Goal: Task Accomplishment & Management: Use online tool/utility

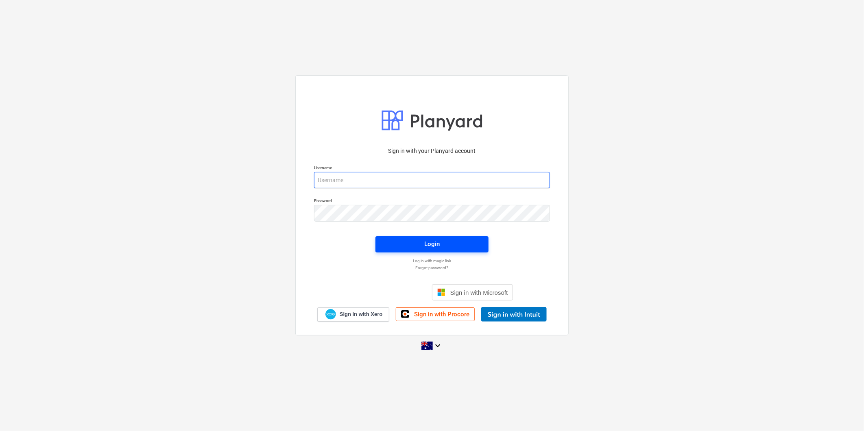
type input "[EMAIL_ADDRESS][DOMAIN_NAME]"
click at [419, 242] on span "Login" at bounding box center [432, 244] width 94 height 11
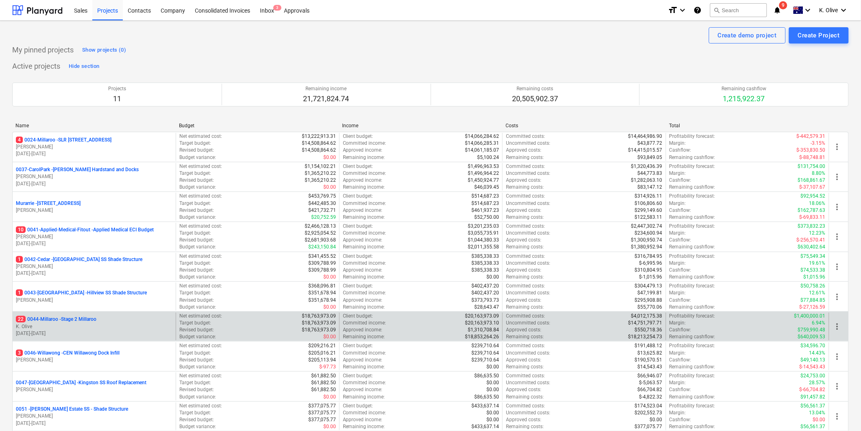
scroll to position [96, 0]
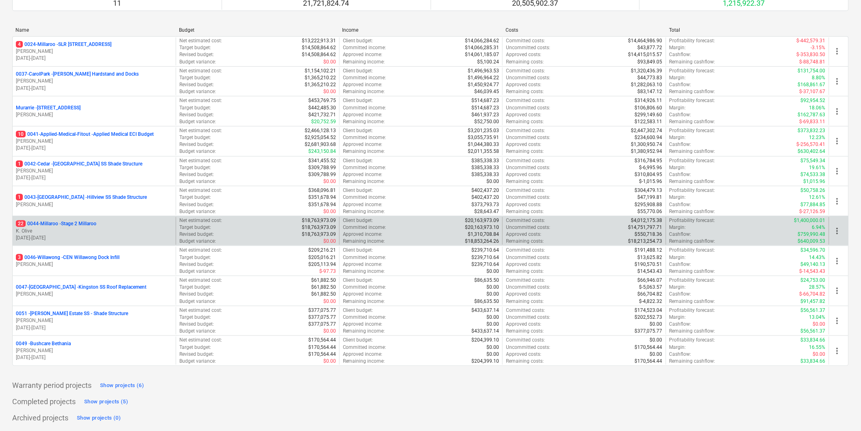
click at [76, 222] on p "22 0044-Millaroo - Stage 2 Millaroo" at bounding box center [56, 223] width 81 height 7
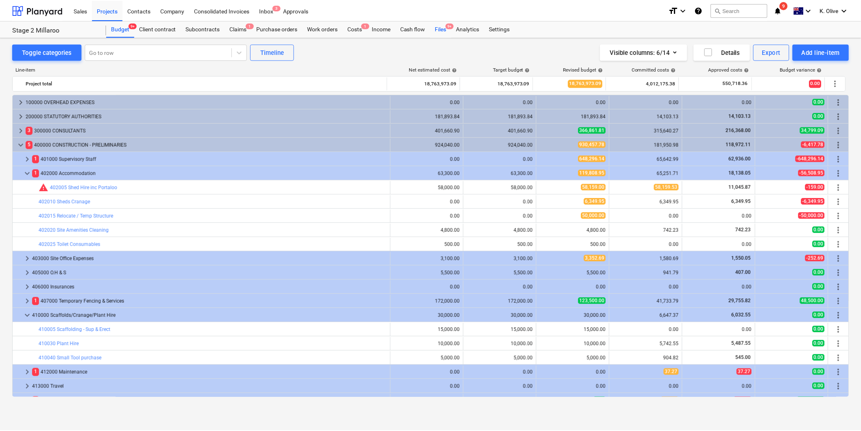
scroll to position [123, 0]
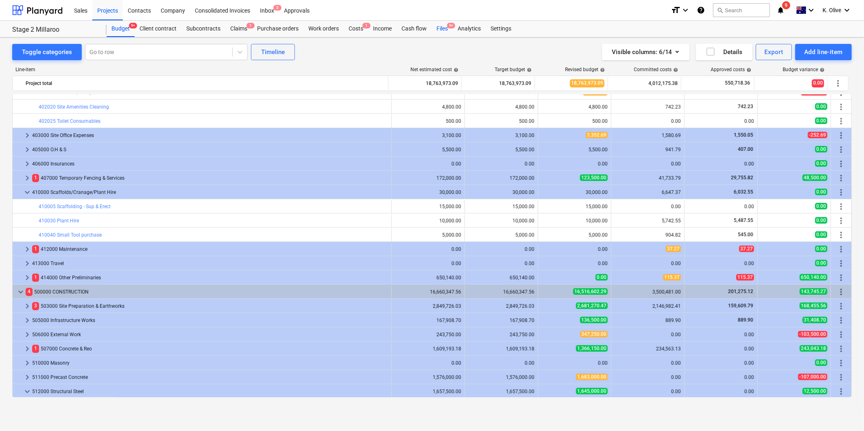
click at [440, 28] on div "Files 9+" at bounding box center [441, 29] width 21 height 16
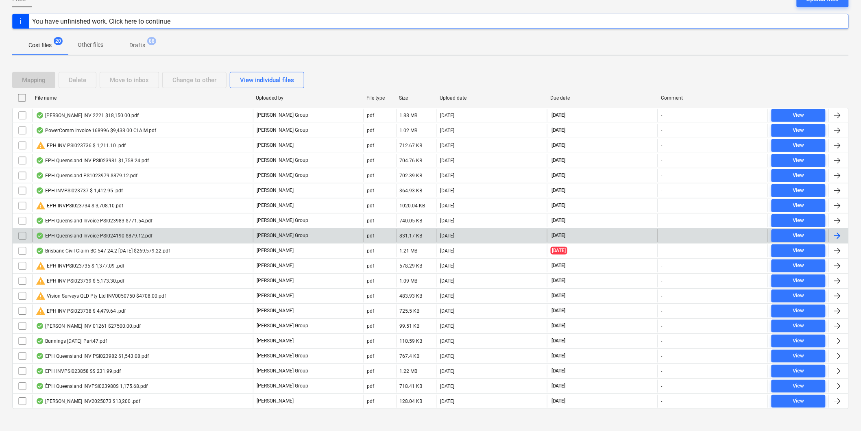
scroll to position [98, 0]
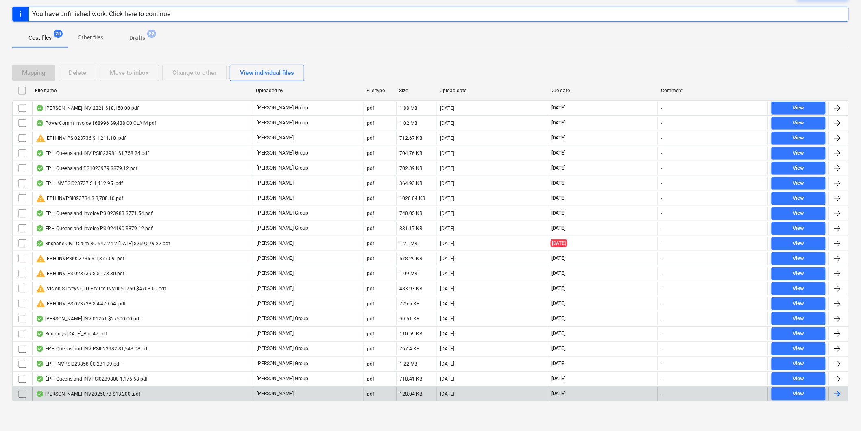
click at [90, 292] on div "[PERSON_NAME] INV2025073 $13,200 .pdf" at bounding box center [88, 394] width 105 height 7
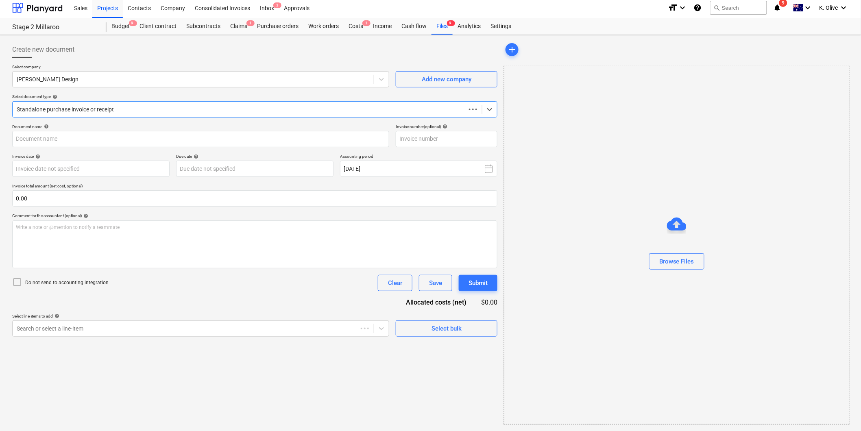
scroll to position [2, 0]
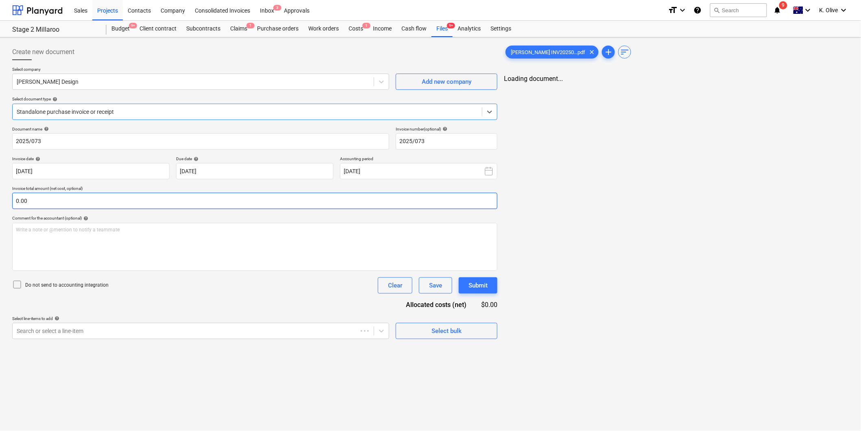
type input "2025/073"
type input "[DATE]"
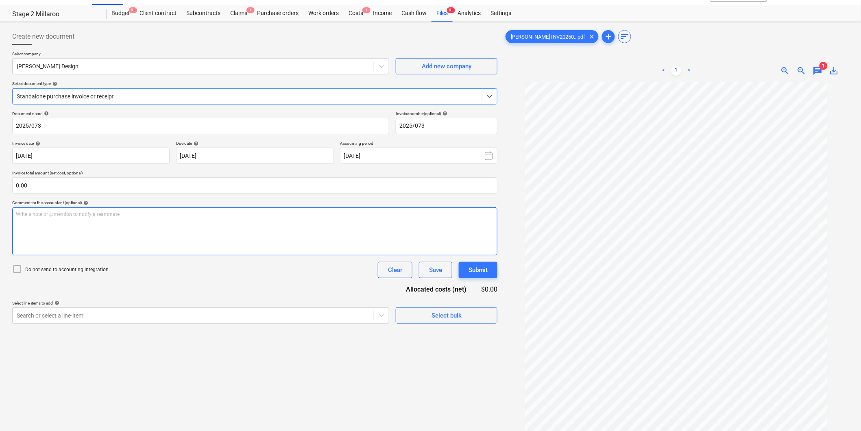
scroll to position [0, 0]
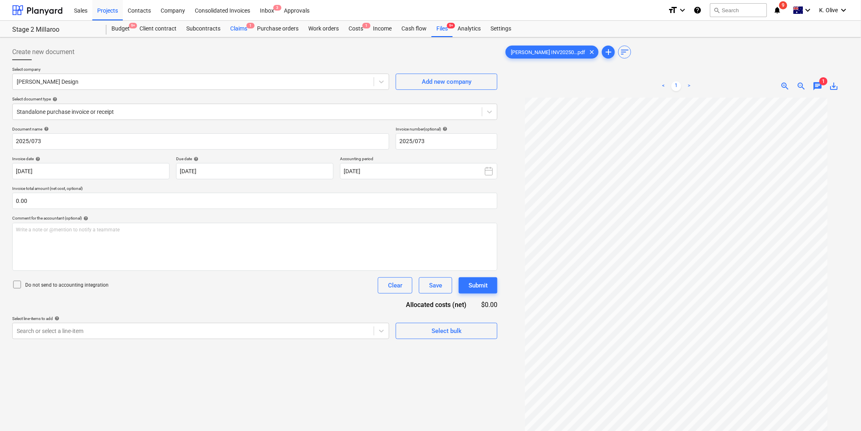
click at [233, 29] on div "Claims 1" at bounding box center [238, 29] width 27 height 16
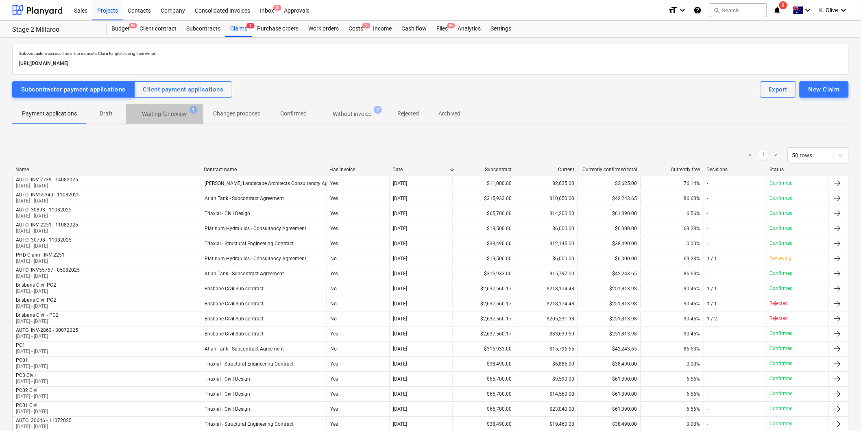
click at [168, 113] on p "Waiting for review" at bounding box center [164, 114] width 45 height 9
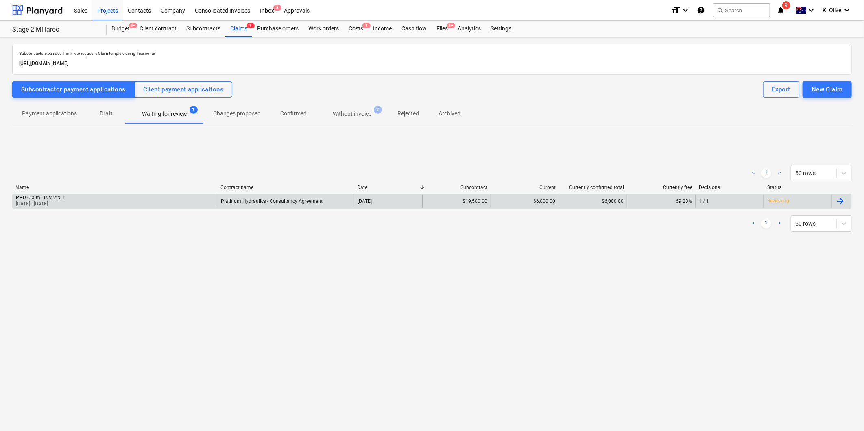
click at [574, 197] on div "69.23%" at bounding box center [661, 201] width 68 height 13
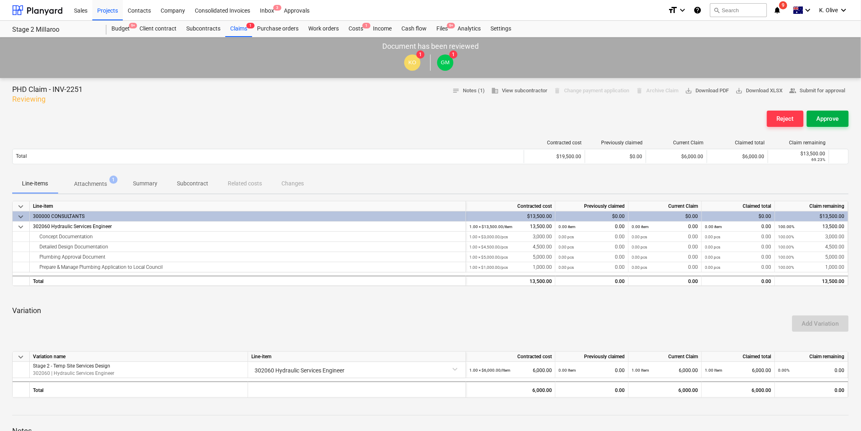
click at [574, 119] on div "Approve" at bounding box center [828, 118] width 22 height 11
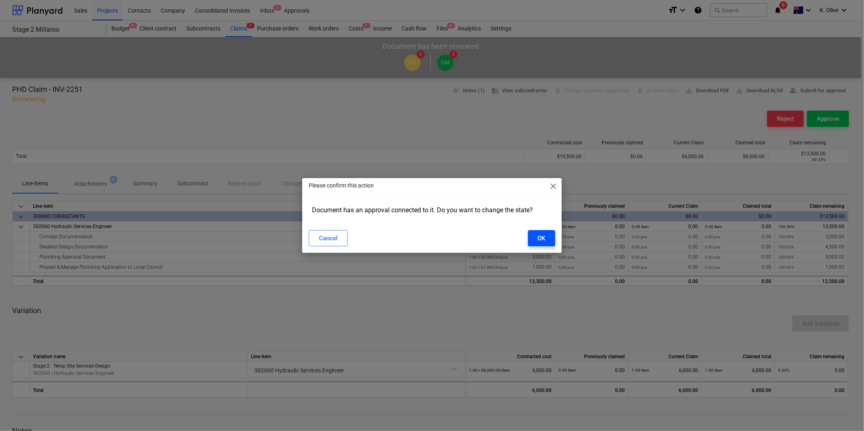
click at [543, 241] on div "OK" at bounding box center [542, 238] width 8 height 11
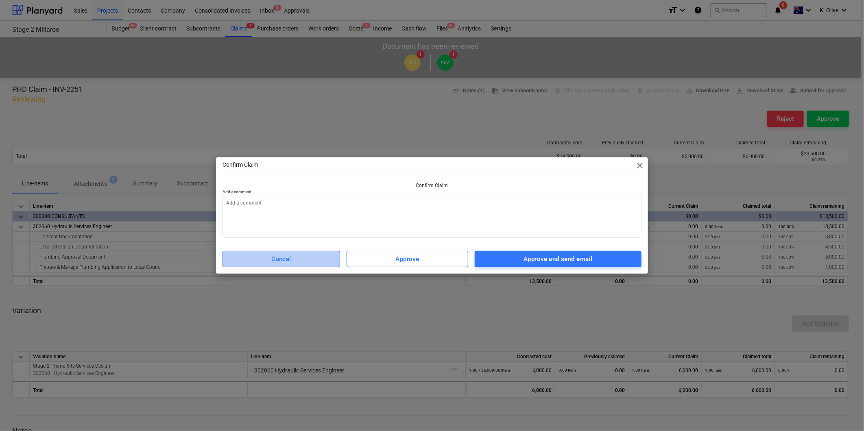
click at [286, 257] on div "Cancel" at bounding box center [281, 259] width 20 height 11
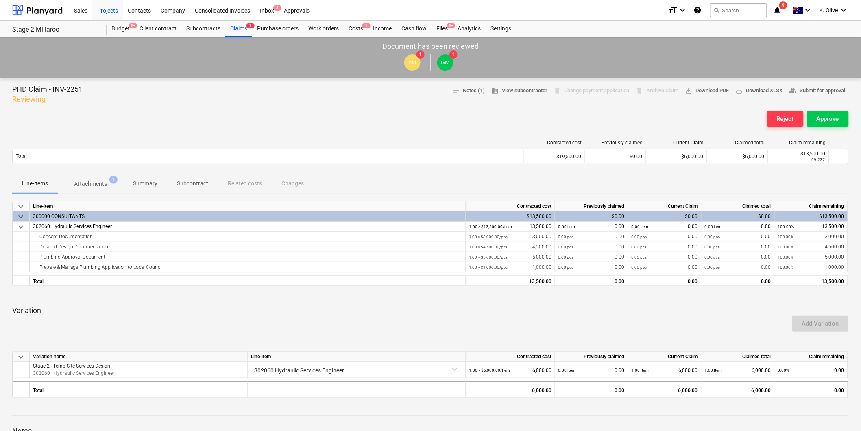
click at [434, 292] on div "Add Variation" at bounding box center [430, 323] width 843 height 23
click at [472, 91] on span "notes Notes (1)" at bounding box center [468, 90] width 33 height 9
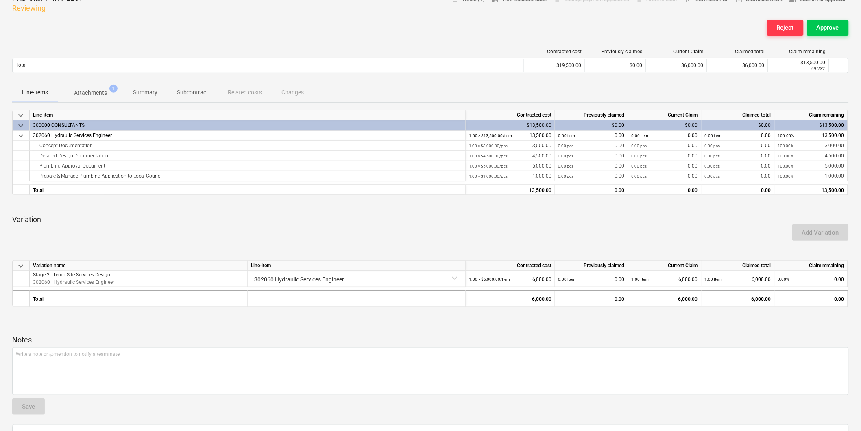
scroll to position [192, 0]
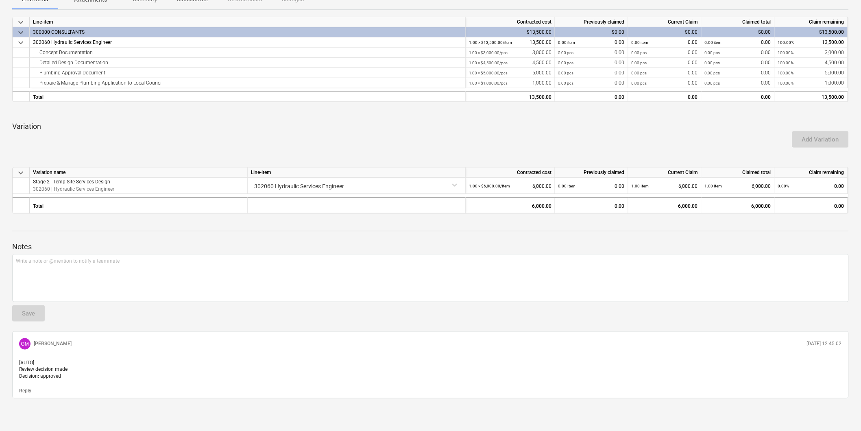
click at [78, 292] on p "[AUTO] Review decision made Decision: approved" at bounding box center [430, 369] width 823 height 21
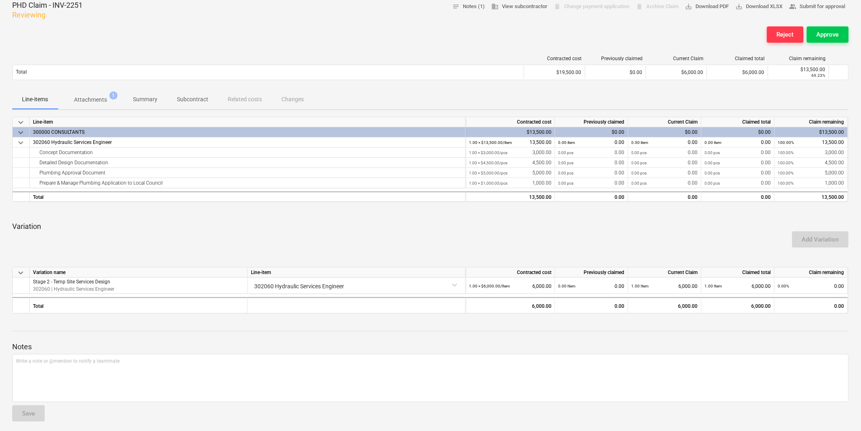
scroll to position [0, 0]
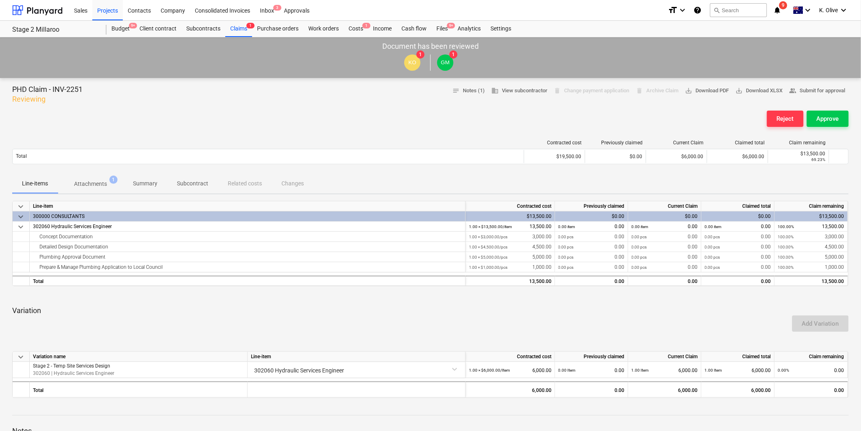
click at [100, 95] on div "PHD Claim - INV-2251 Reviewing notes Notes (1) business View subcontractor dele…" at bounding box center [430, 95] width 836 height 20
click at [194, 29] on div "Subcontracts" at bounding box center [203, 29] width 44 height 16
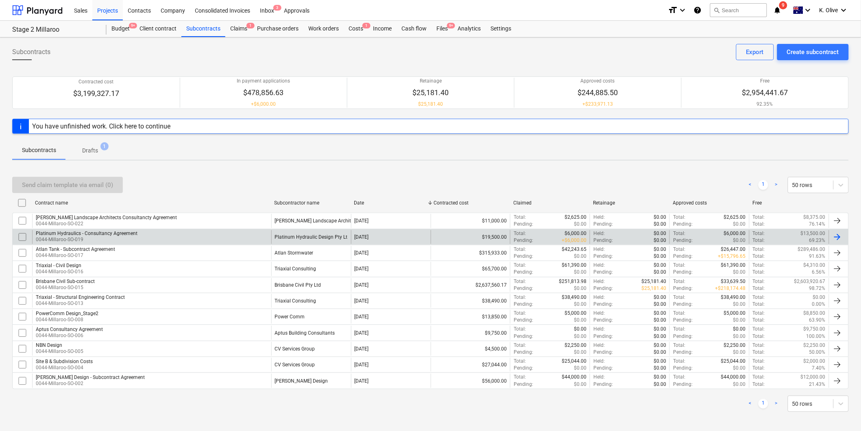
click at [119, 236] on div "Platinum Hydraulics - Consultancy Agreement" at bounding box center [87, 234] width 102 height 6
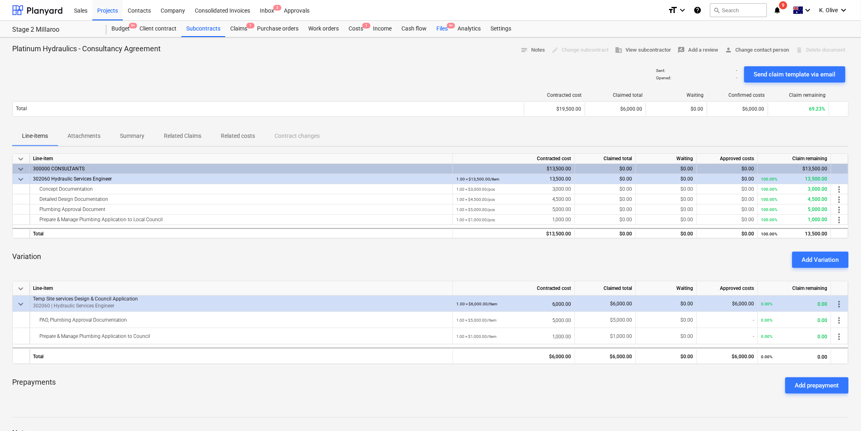
click at [441, 29] on div "Files 9+" at bounding box center [441, 29] width 21 height 16
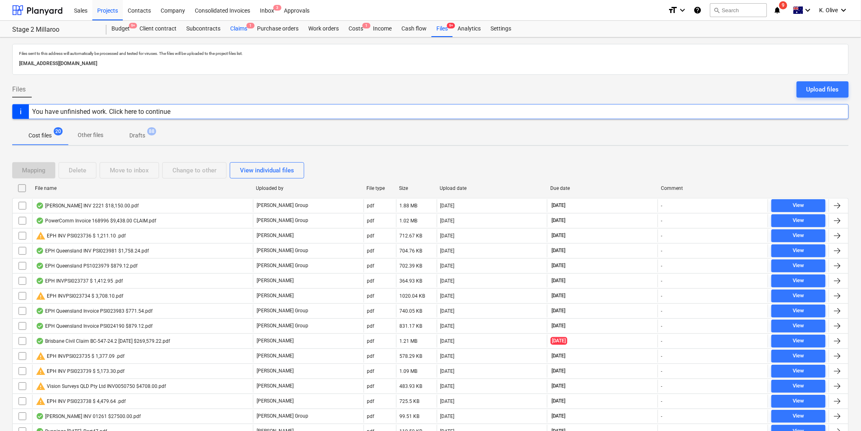
click at [234, 26] on div "Claims 1" at bounding box center [238, 29] width 27 height 16
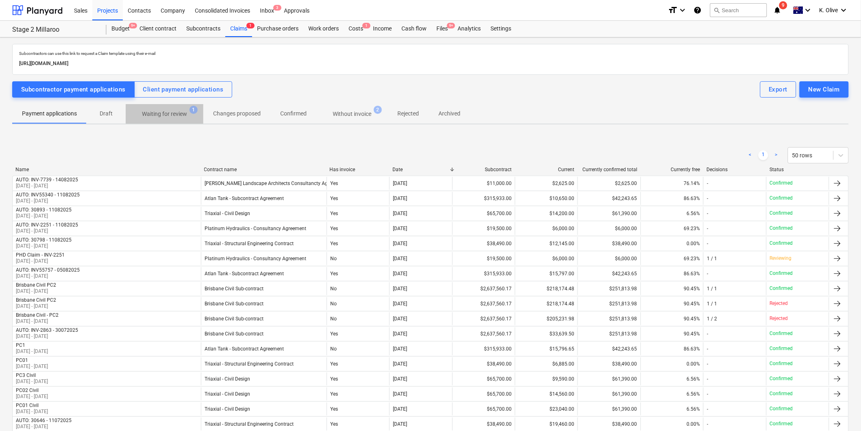
click at [161, 105] on button "Waiting for review 1" at bounding box center [165, 114] width 78 height 20
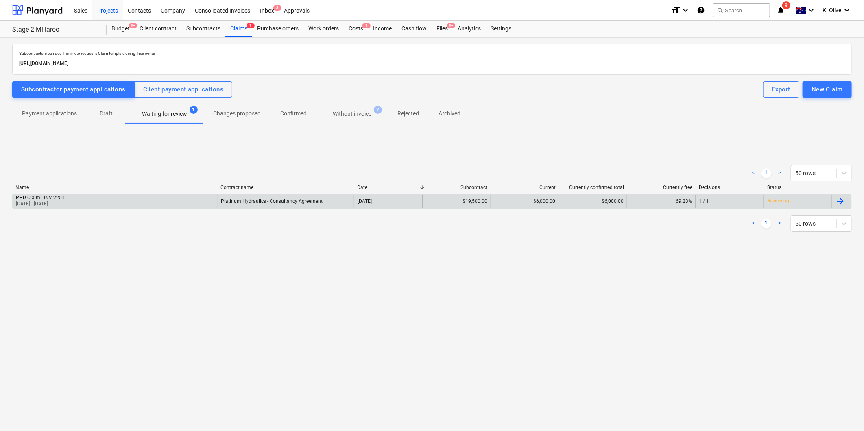
click at [92, 199] on div "PHD Claim - INV-2251 [DATE] - [DATE]" at bounding box center [115, 201] width 205 height 13
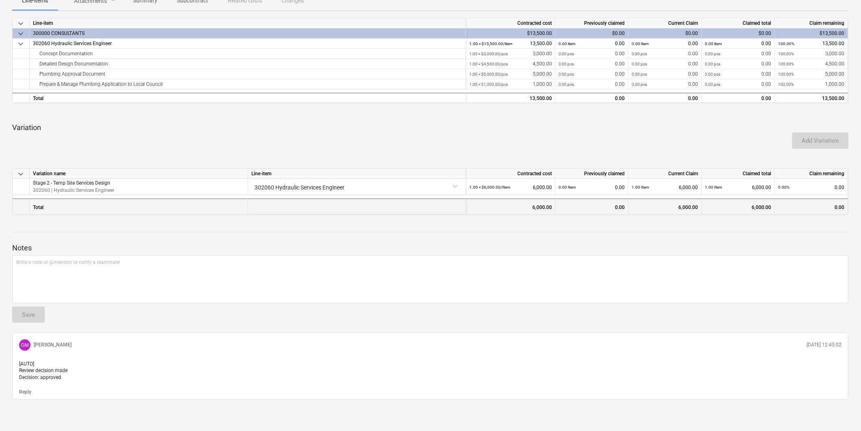
scroll to position [192, 0]
drag, startPoint x: 113, startPoint y: 366, endPoint x: 119, endPoint y: 364, distance: 6.8
click at [113, 292] on p "[AUTO] Review decision made Decision: approved" at bounding box center [430, 369] width 823 height 21
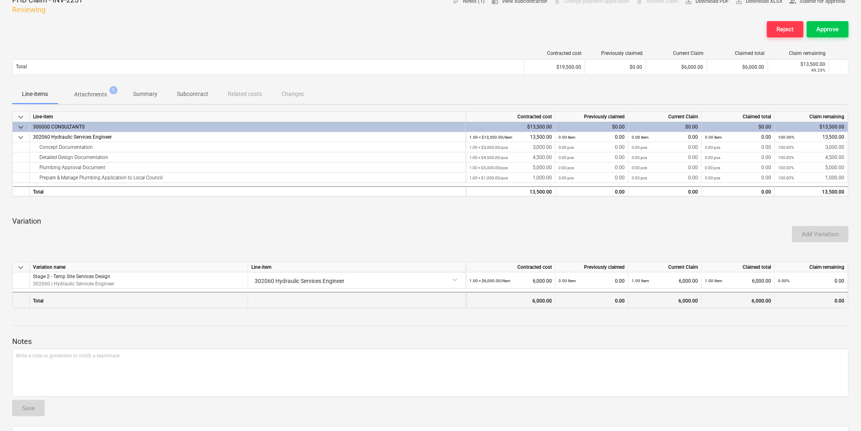
scroll to position [90, 0]
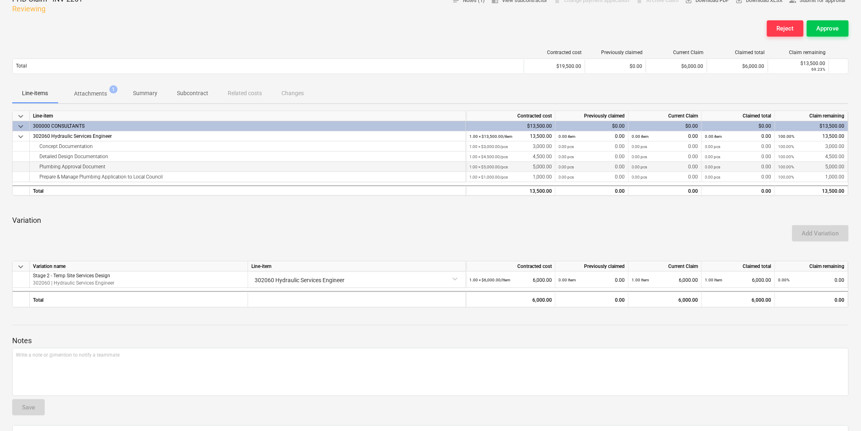
click at [510, 166] on div "1.00 × $5,000.00 / pcs 5,000.00" at bounding box center [510, 167] width 83 height 10
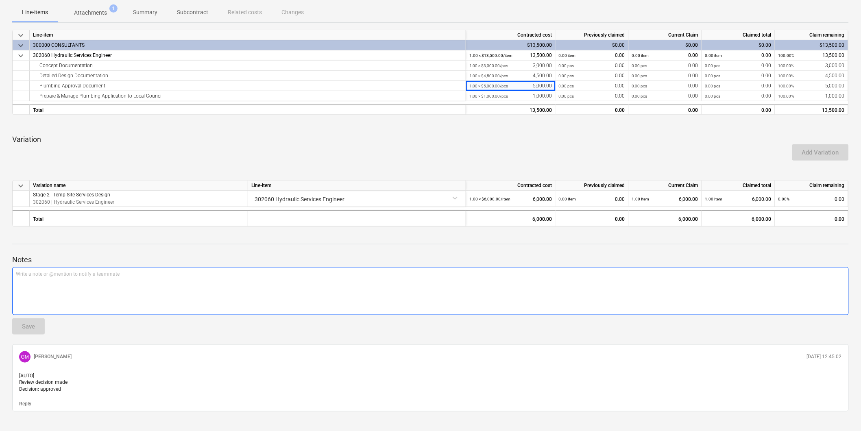
scroll to position [0, 0]
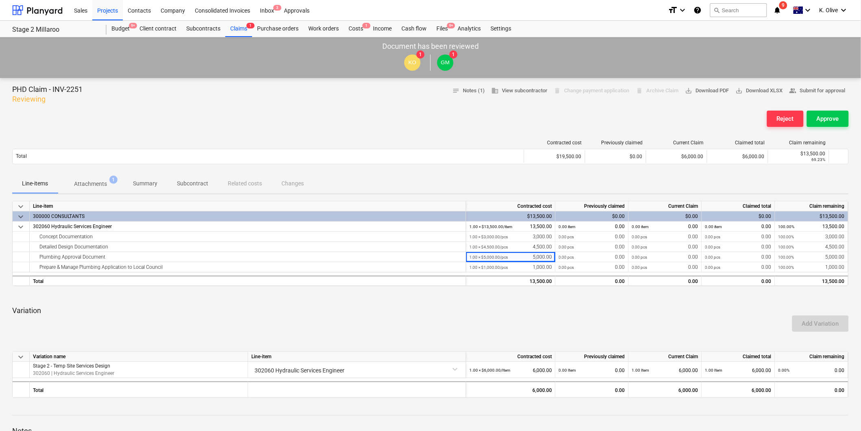
click at [90, 182] on p "Attachments" at bounding box center [90, 184] width 33 height 9
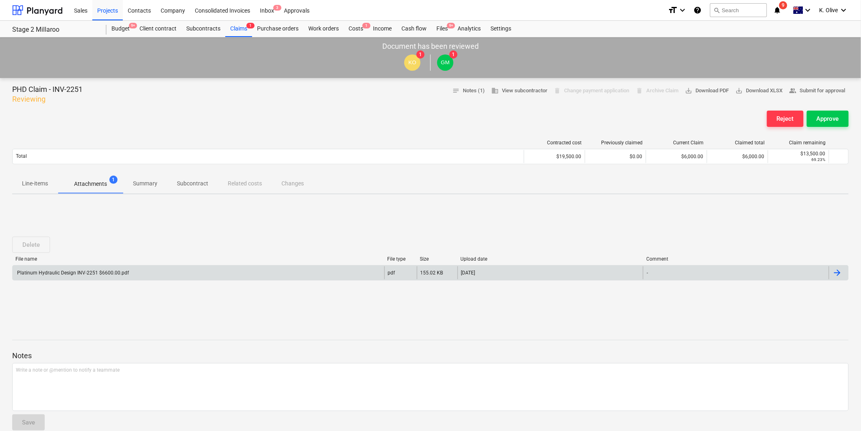
click at [144, 270] on div "Platinum Hydraulic Design INV-2251 $6600.00.pdf" at bounding box center [199, 272] width 372 height 13
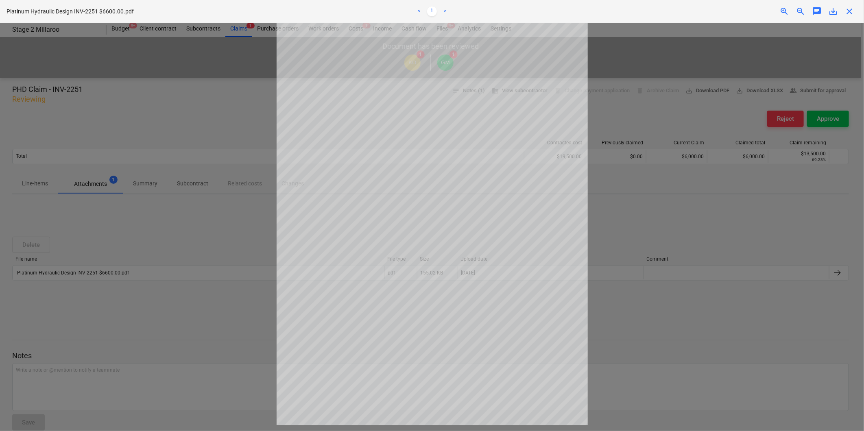
click at [574, 235] on div at bounding box center [432, 227] width 864 height 408
click at [574, 11] on span "close" at bounding box center [849, 12] width 10 height 10
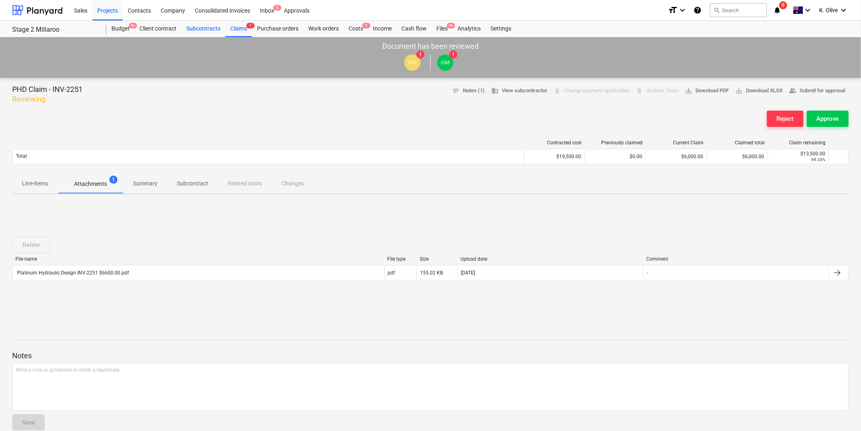
click at [196, 27] on div "Subcontracts" at bounding box center [203, 29] width 44 height 16
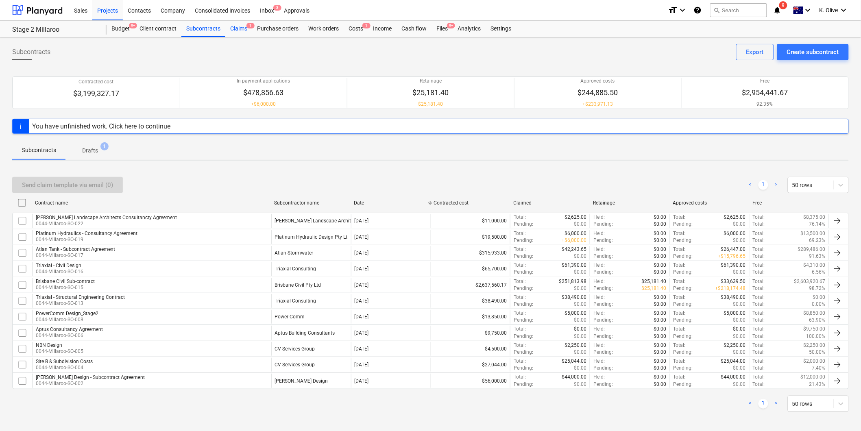
click at [237, 28] on div "Claims 1" at bounding box center [238, 29] width 27 height 16
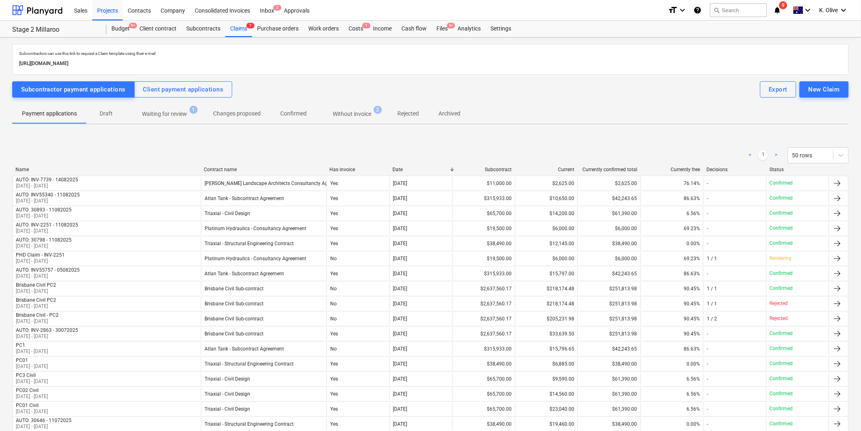
click at [164, 105] on button "Waiting for review 1" at bounding box center [165, 114] width 78 height 20
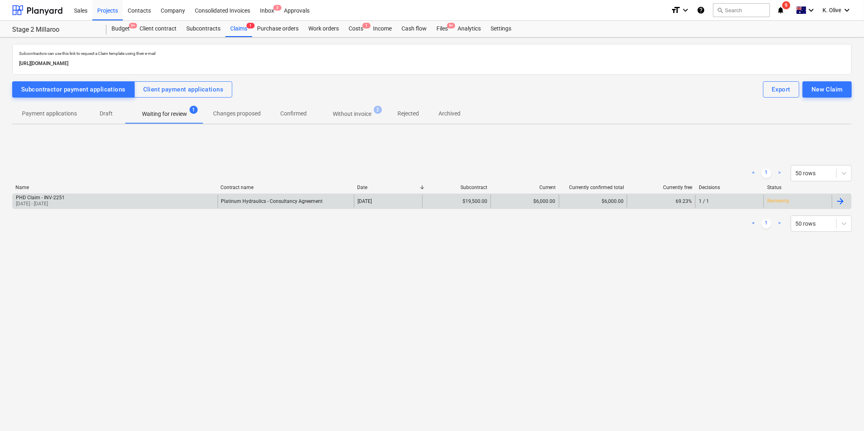
click at [152, 207] on div "PHD Claim - INV-2251 [DATE] - [DATE]" at bounding box center [115, 201] width 205 height 13
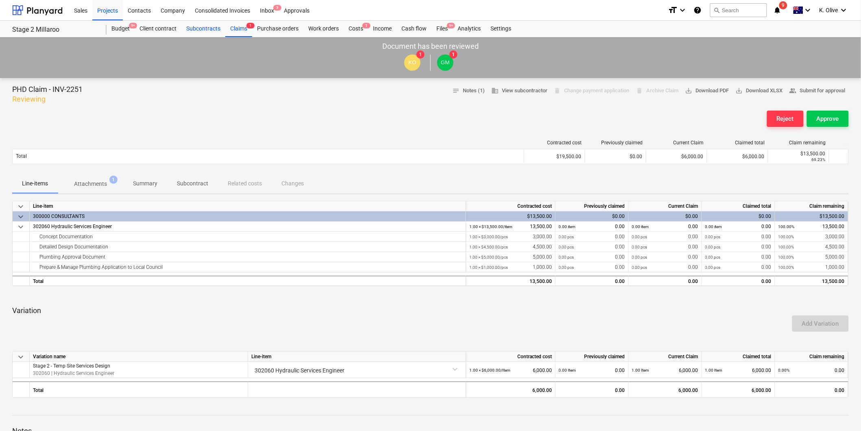
click at [199, 28] on div "Subcontracts" at bounding box center [203, 29] width 44 height 16
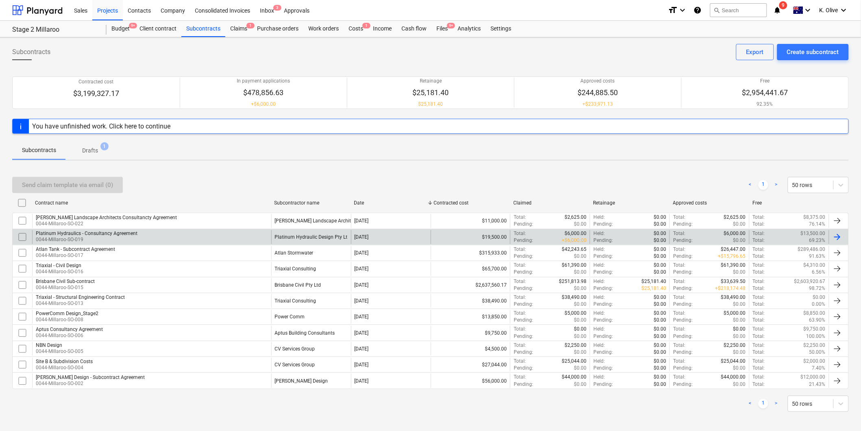
click at [135, 231] on div "Platinum Hydraulics - Consultancy Agreement 0044-Millaroo-SO-019" at bounding box center [151, 237] width 239 height 14
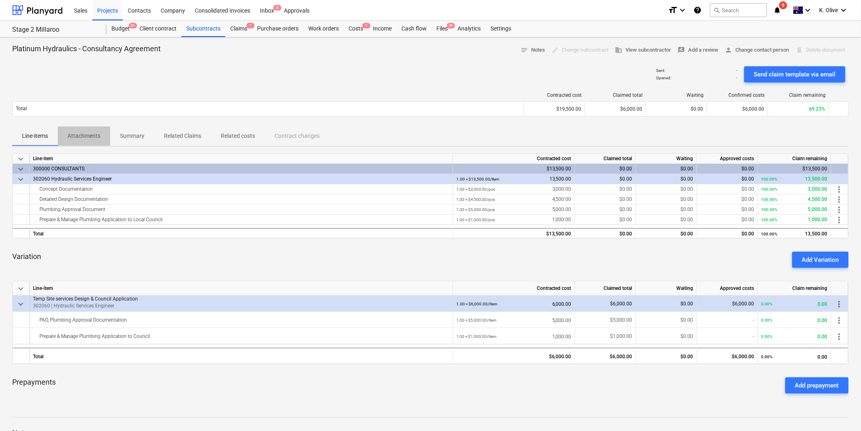
click at [94, 140] on p "Attachments" at bounding box center [84, 136] width 33 height 9
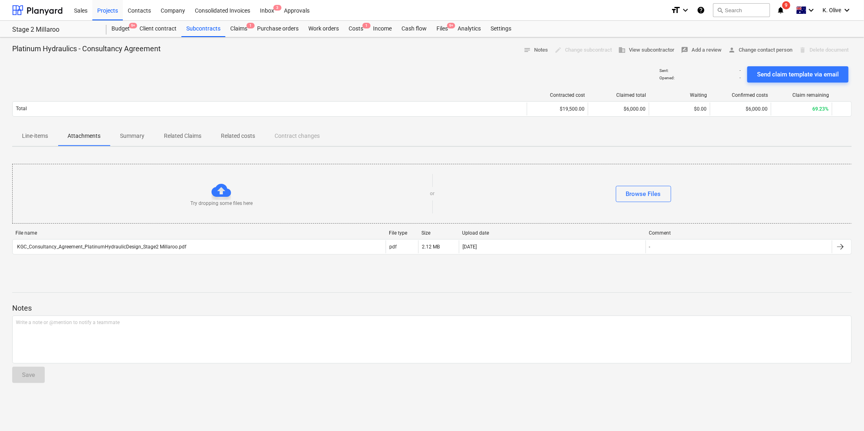
click at [33, 135] on p "Line-items" at bounding box center [35, 136] width 26 height 9
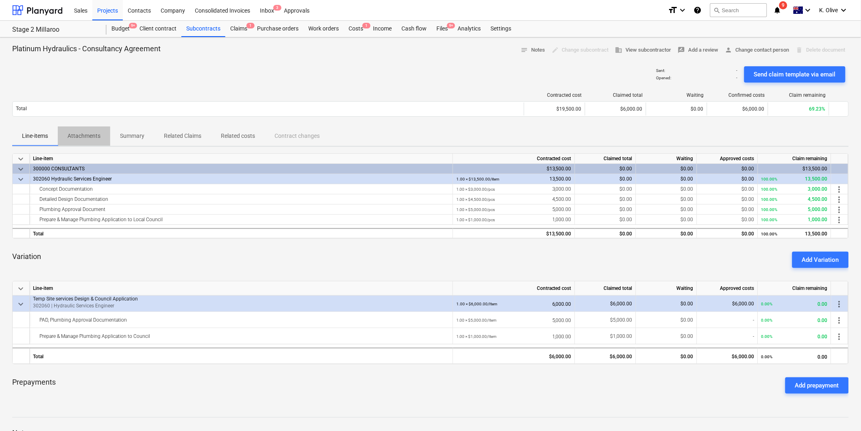
click at [74, 134] on p "Attachments" at bounding box center [84, 136] width 33 height 9
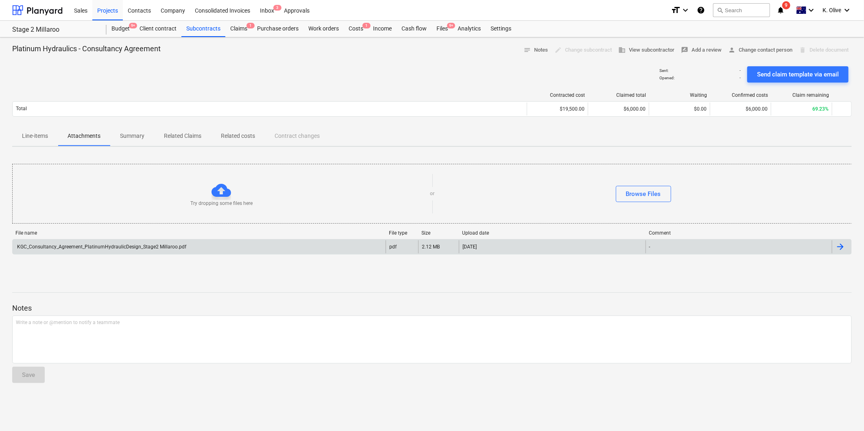
click at [160, 245] on div "KGC_Consultancy_Agreement_PlatinumHydraulicDesign_Stage2 Millaroo.pdf" at bounding box center [101, 247] width 170 height 6
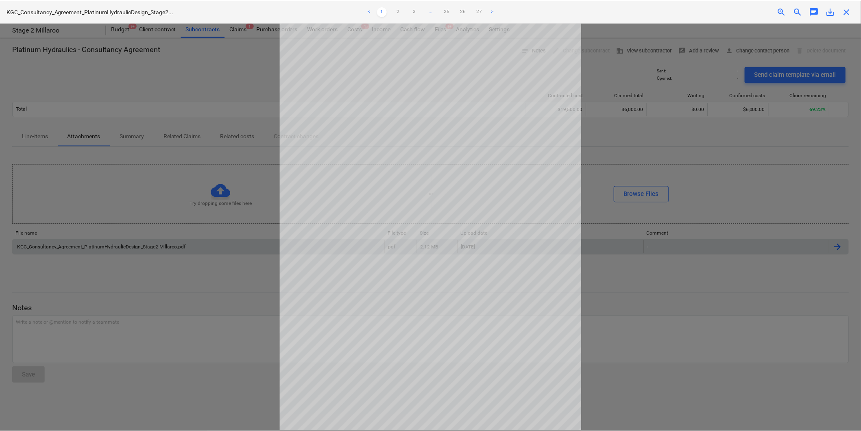
scroll to position [21, 0]
click at [400, 9] on link "2" at bounding box center [399, 12] width 10 height 10
click at [413, 12] on link "3" at bounding box center [416, 12] width 10 height 10
click at [423, 14] on link "4" at bounding box center [424, 12] width 10 height 10
click at [499, 10] on link "27" at bounding box center [497, 12] width 10 height 10
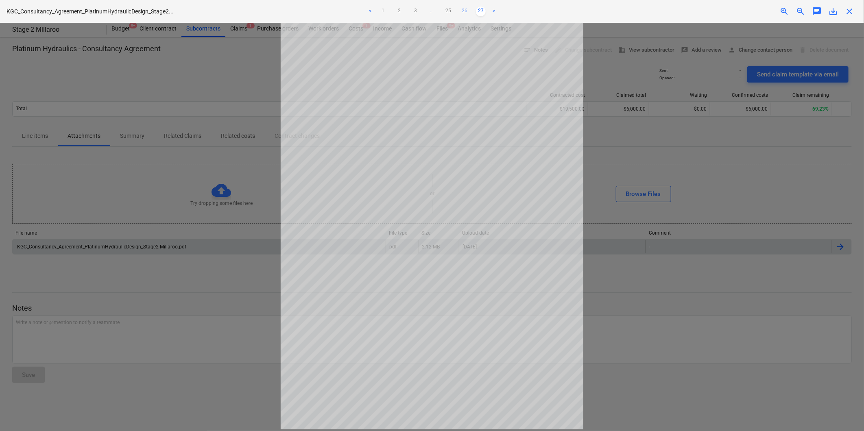
click at [465, 7] on link "26" at bounding box center [465, 12] width 10 height 10
click at [448, 11] on link "25" at bounding box center [448, 12] width 10 height 10
click at [443, 9] on link "24" at bounding box center [440, 12] width 10 height 10
click at [433, 11] on link "23" at bounding box center [432, 12] width 10 height 10
click at [426, 7] on link "22" at bounding box center [424, 12] width 10 height 10
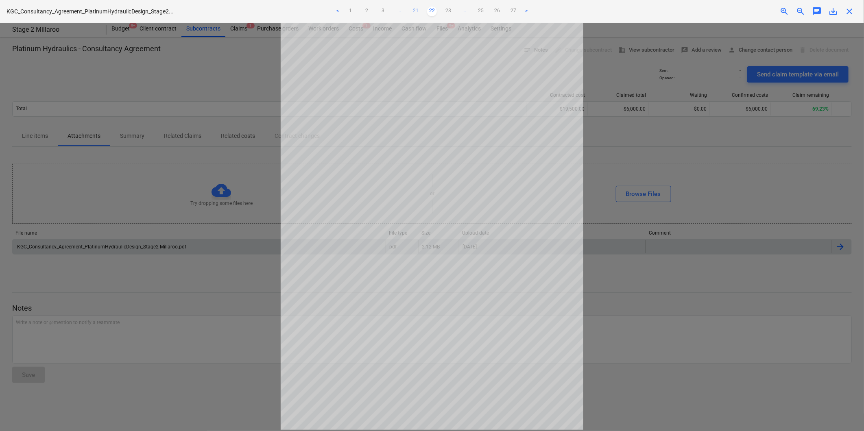
click at [417, 9] on link "21" at bounding box center [416, 12] width 10 height 10
click at [334, 9] on link "<" at bounding box center [338, 12] width 10 height 10
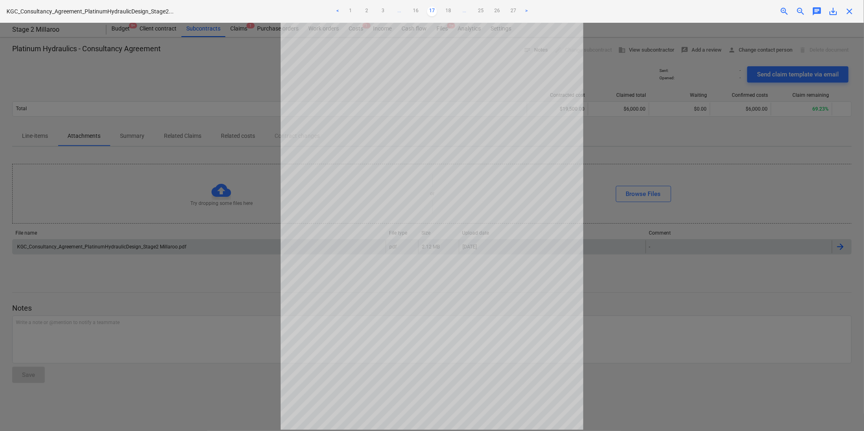
click at [334, 9] on link "<" at bounding box center [338, 12] width 10 height 10
click at [574, 14] on span "close" at bounding box center [849, 12] width 10 height 10
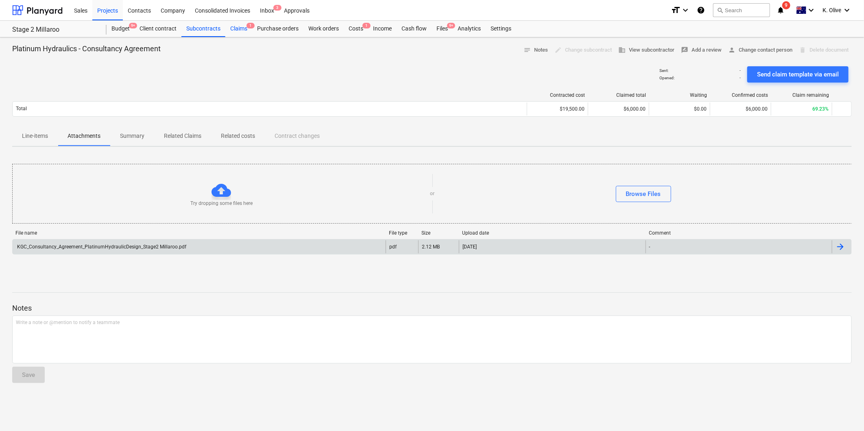
click at [241, 25] on div "Claims 1" at bounding box center [238, 29] width 27 height 16
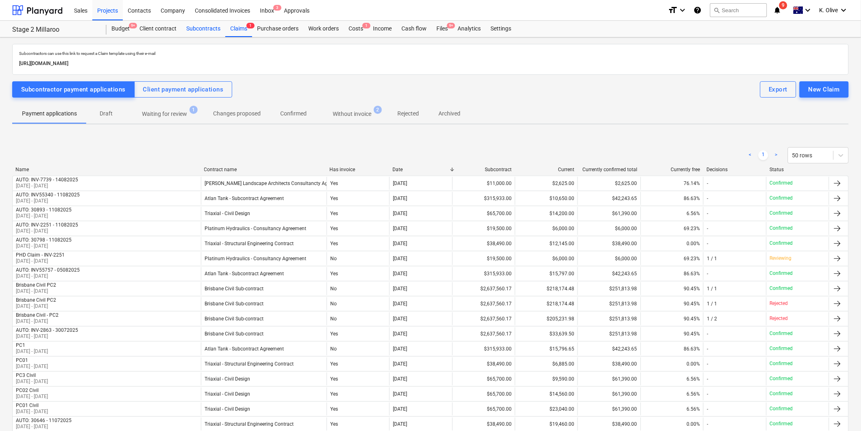
click at [202, 33] on div "Subcontracts" at bounding box center [203, 29] width 44 height 16
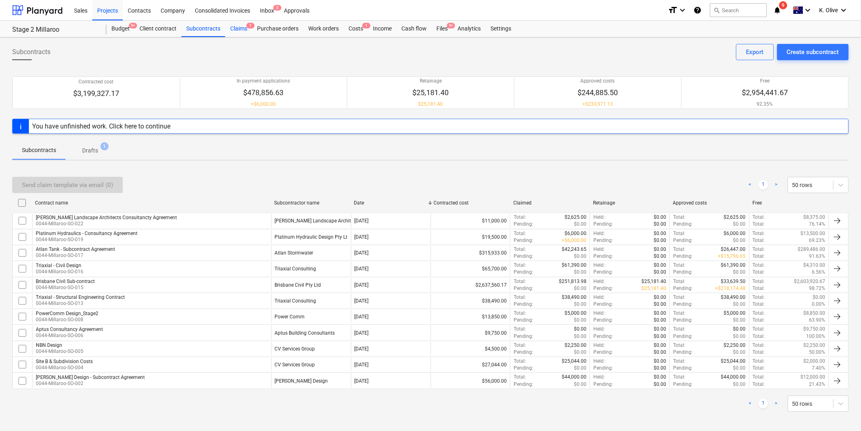
click at [228, 27] on div "Claims 1" at bounding box center [238, 29] width 27 height 16
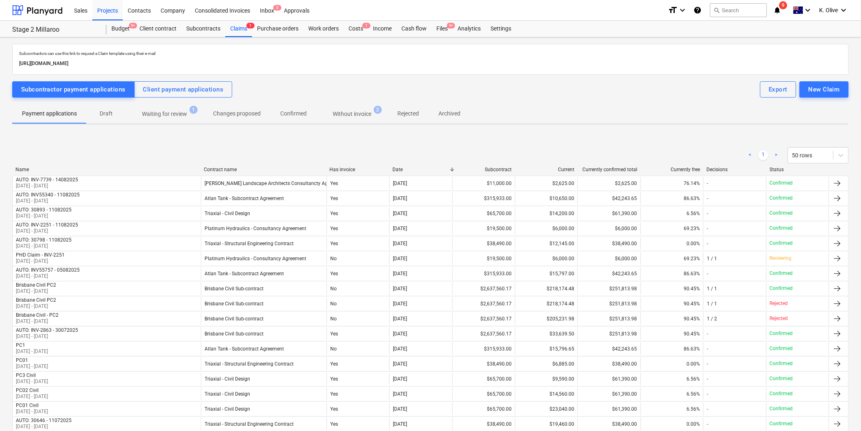
click at [177, 118] on p "Waiting for review" at bounding box center [164, 114] width 45 height 9
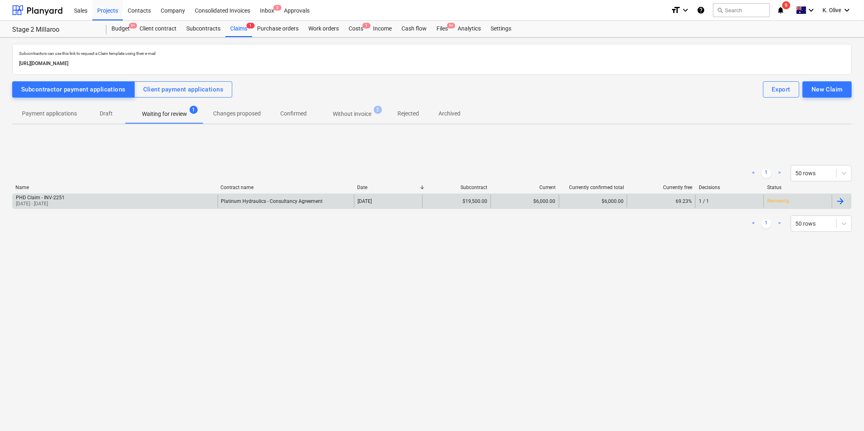
click at [111, 204] on div "PHD Claim - INV-2251 [DATE] - [DATE]" at bounding box center [115, 201] width 205 height 13
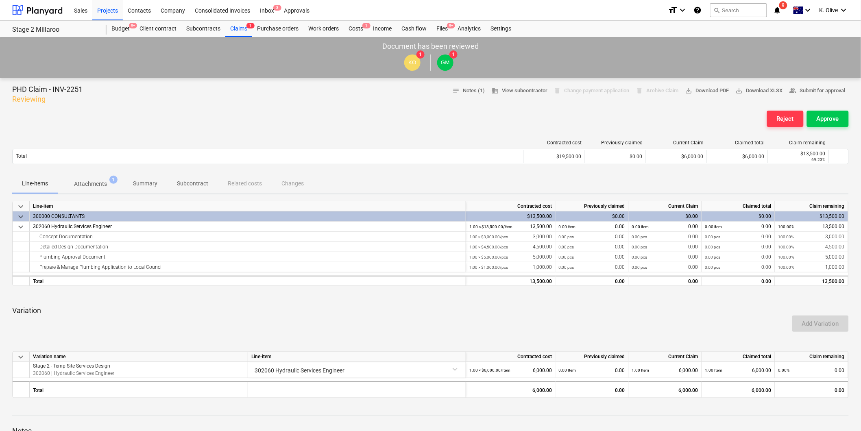
click at [242, 181] on div "Line-items Attachments 1 Summary Subcontract Related costs Changes" at bounding box center [430, 184] width 836 height 20
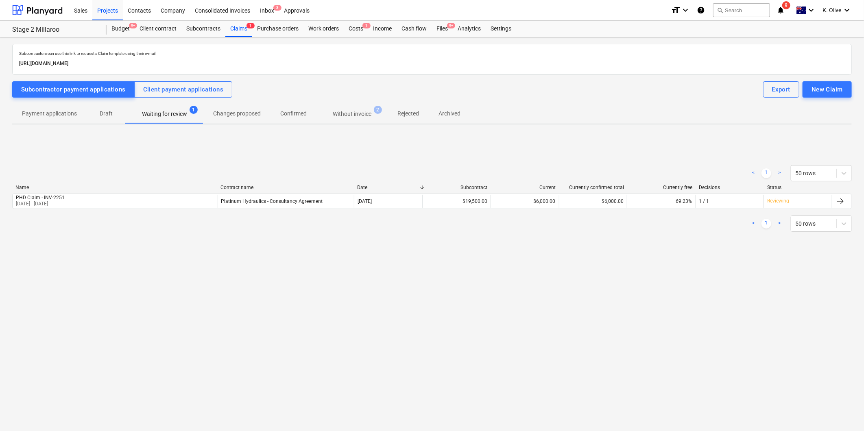
click at [352, 113] on p "Without invoice" at bounding box center [352, 114] width 39 height 9
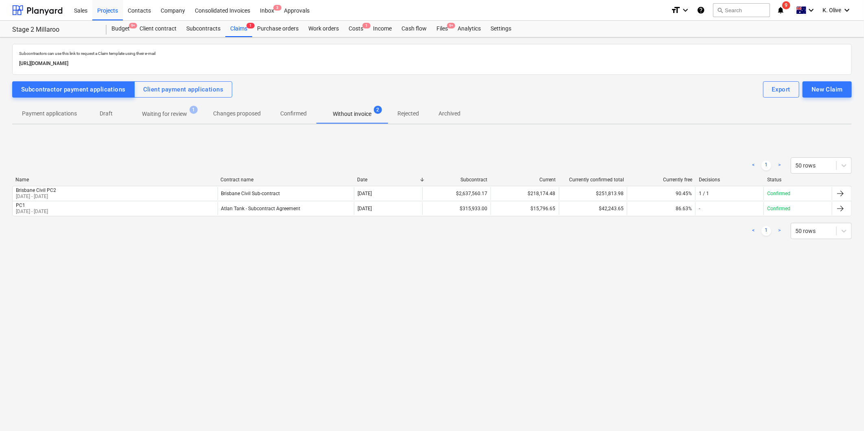
click at [173, 112] on p "Waiting for review" at bounding box center [164, 114] width 45 height 9
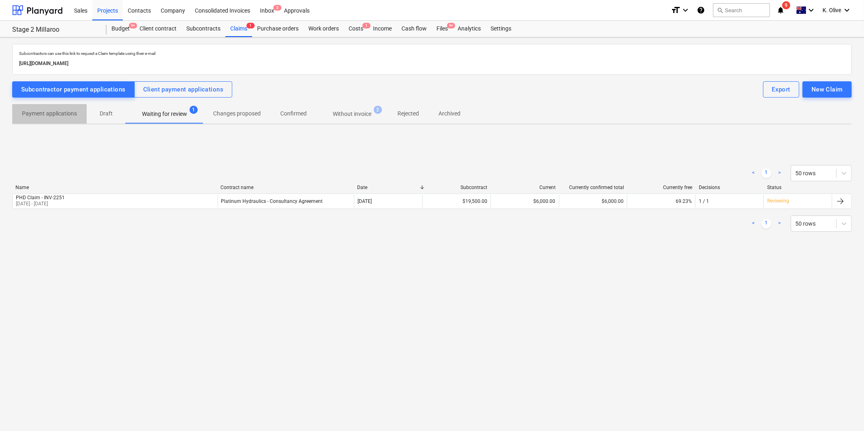
click at [54, 113] on p "Payment applications" at bounding box center [49, 113] width 55 height 9
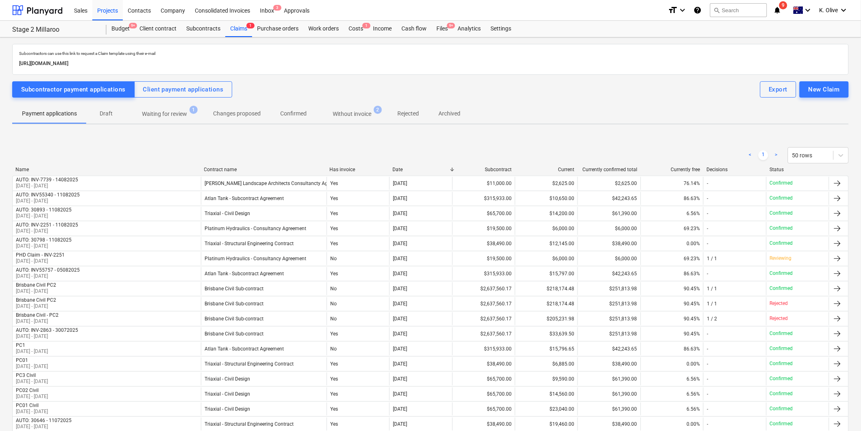
click at [221, 168] on div "Contract name" at bounding box center [263, 170] width 119 height 6
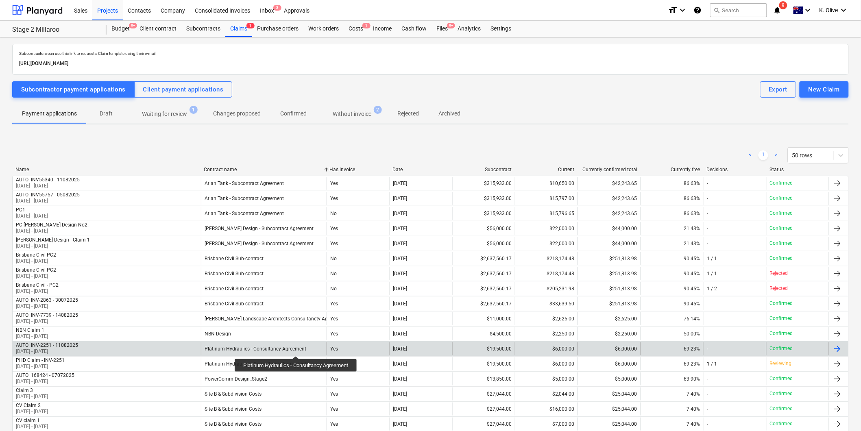
scroll to position [45, 0]
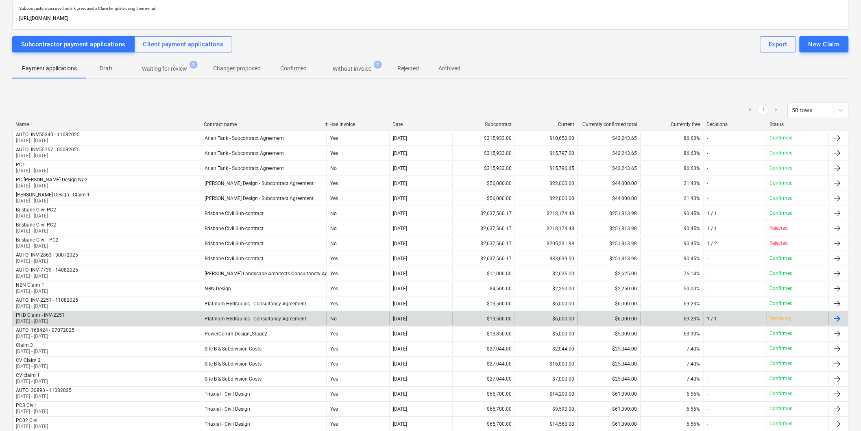
click at [574, 292] on div at bounding box center [837, 319] width 10 height 10
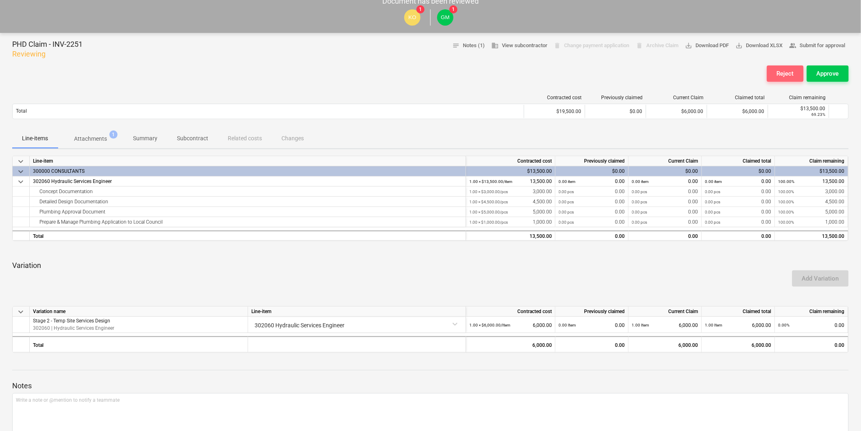
click at [574, 76] on div "Reject" at bounding box center [785, 73] width 17 height 11
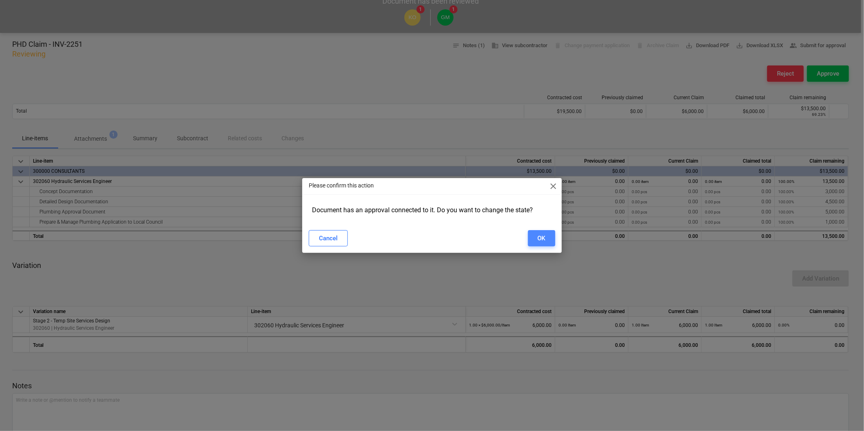
click at [538, 237] on div "OK" at bounding box center [542, 238] width 8 height 11
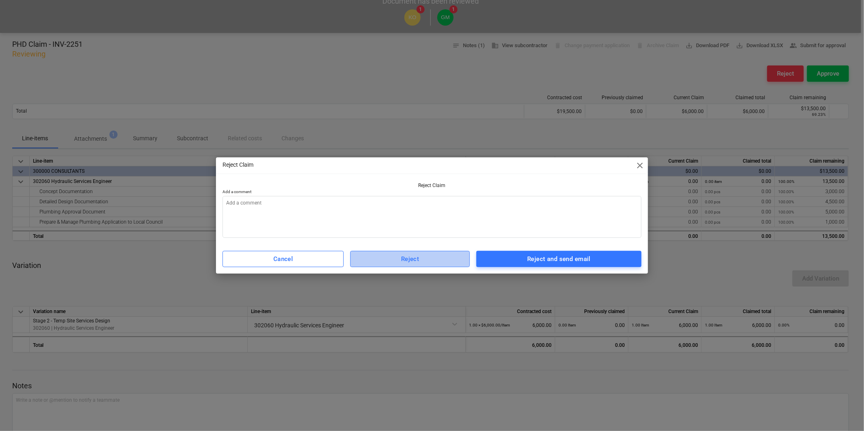
click at [414, 260] on div "Reject" at bounding box center [410, 259] width 18 height 11
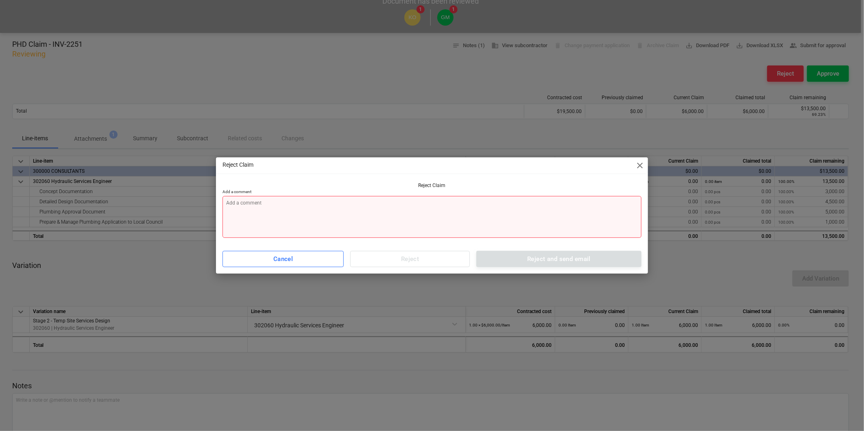
click at [329, 208] on textarea at bounding box center [431, 217] width 419 height 42
type textarea "x"
type textarea "a"
type textarea "x"
type textarea "al"
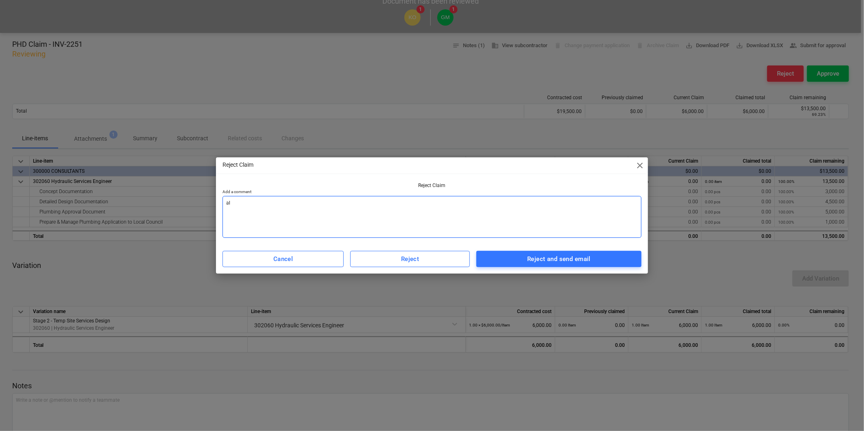
type textarea "x"
type textarea "a"
type textarea "x"
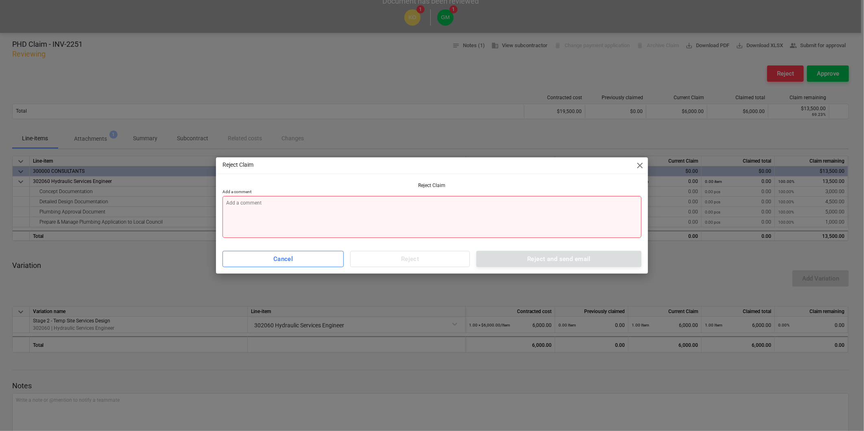
type textarea "x"
type textarea "D"
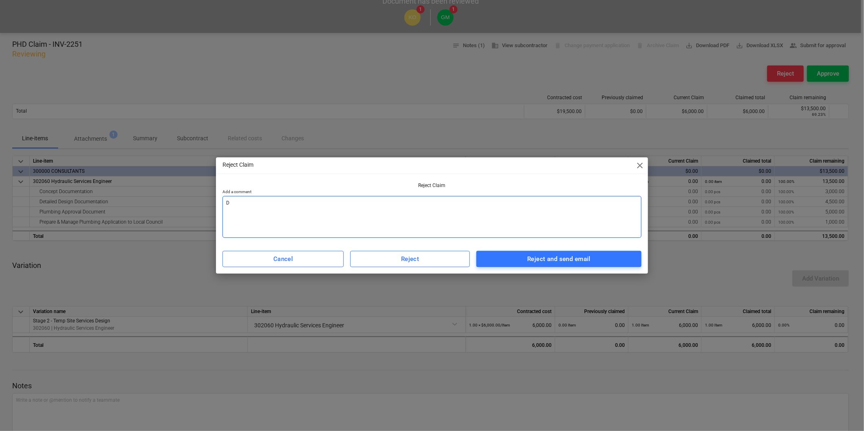
type textarea "x"
type textarea "Du"
type textarea "x"
type textarea "Dup"
type textarea "x"
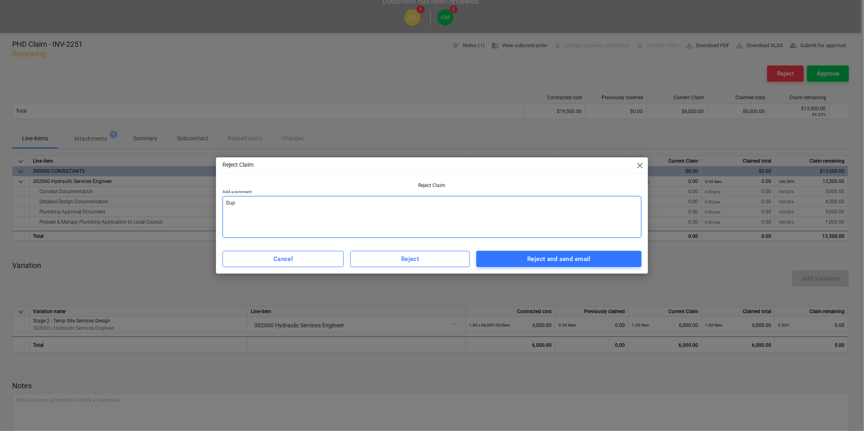
type textarea "Dupl"
type textarea "x"
type textarea "Dupli"
type textarea "x"
type textarea "Duplic"
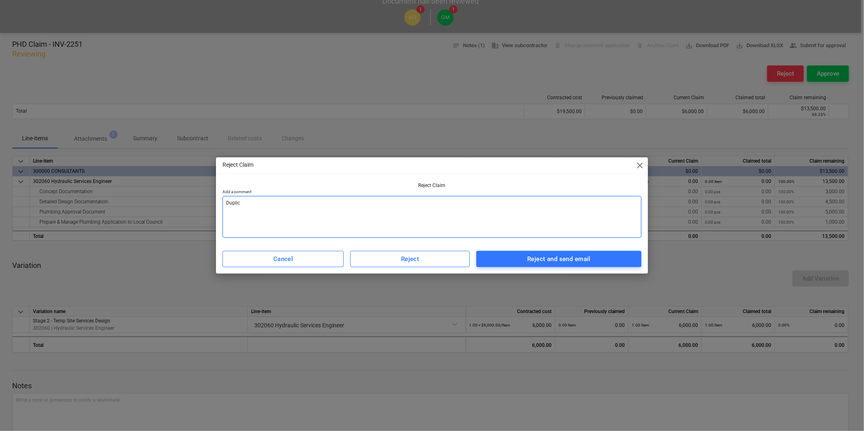
type textarea "x"
type textarea "Duplica"
type textarea "x"
type textarea "Duplicat"
type textarea "x"
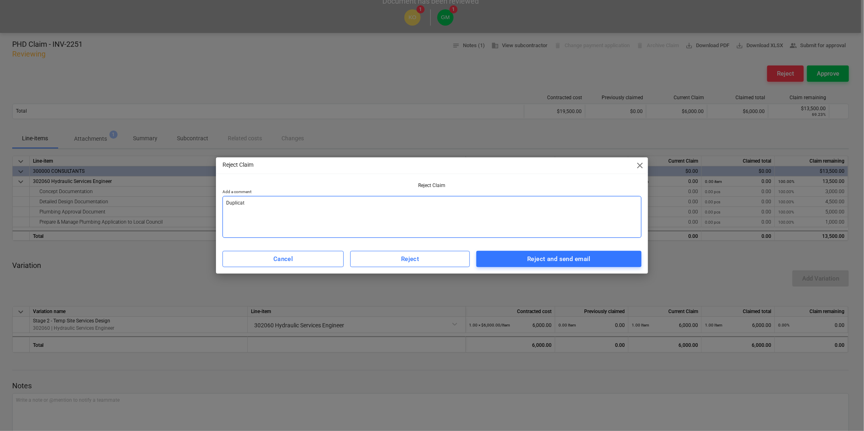
type textarea "Duplicate"
type textarea "x"
type textarea "Duplicate"
type textarea "x"
type textarea "Duplicate"
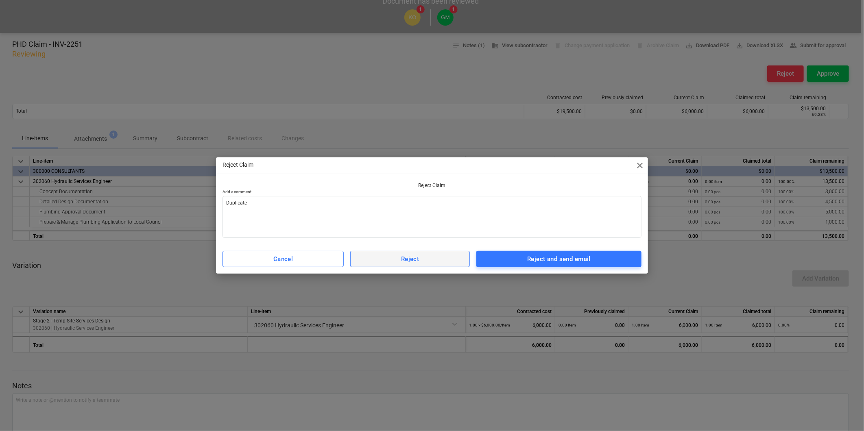
click at [379, 257] on span "Reject" at bounding box center [410, 259] width 102 height 11
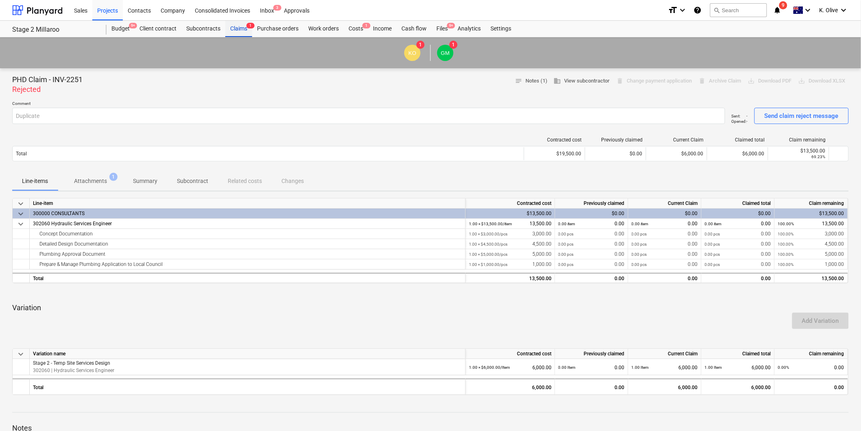
click at [242, 28] on div "Claims 1" at bounding box center [238, 29] width 27 height 16
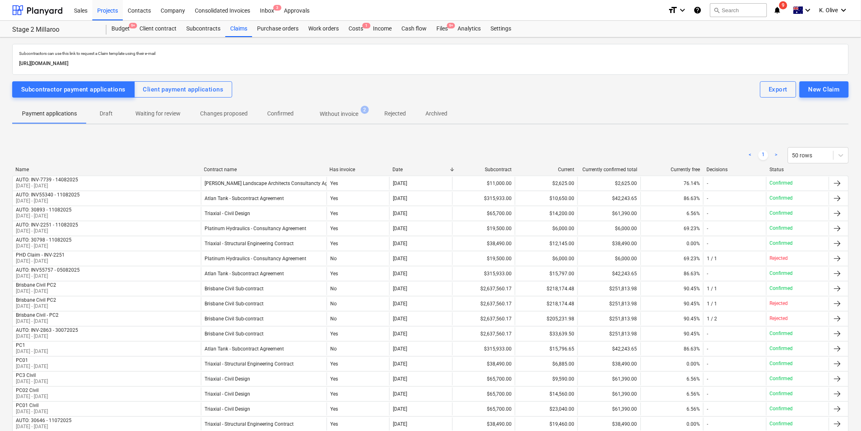
click at [240, 164] on div "< 1 > 50 rows" at bounding box center [430, 155] width 836 height 23
click at [232, 165] on div "< 1 > 50 rows" at bounding box center [430, 155] width 836 height 23
click at [230, 167] on div "Contract name" at bounding box center [263, 170] width 119 height 6
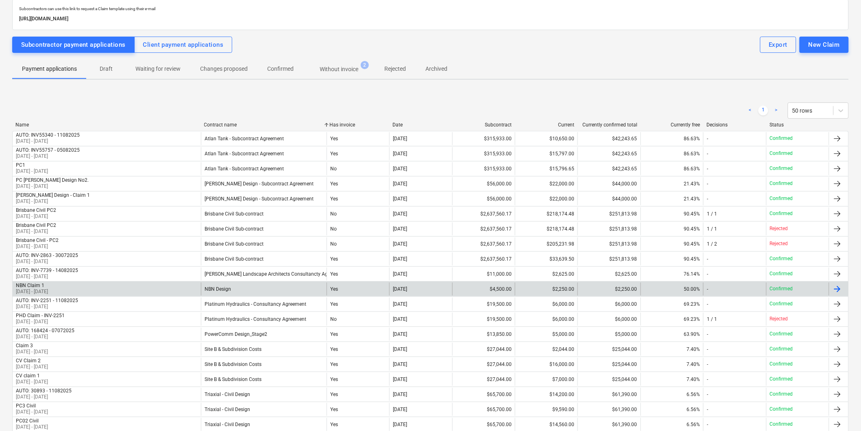
scroll to position [45, 0]
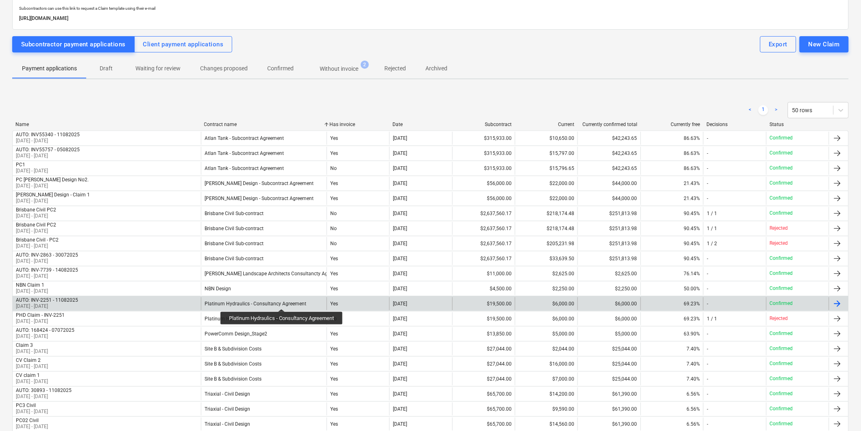
click at [283, 292] on div "Platinum Hydraulics - Consultancy Agreement" at bounding box center [256, 304] width 102 height 6
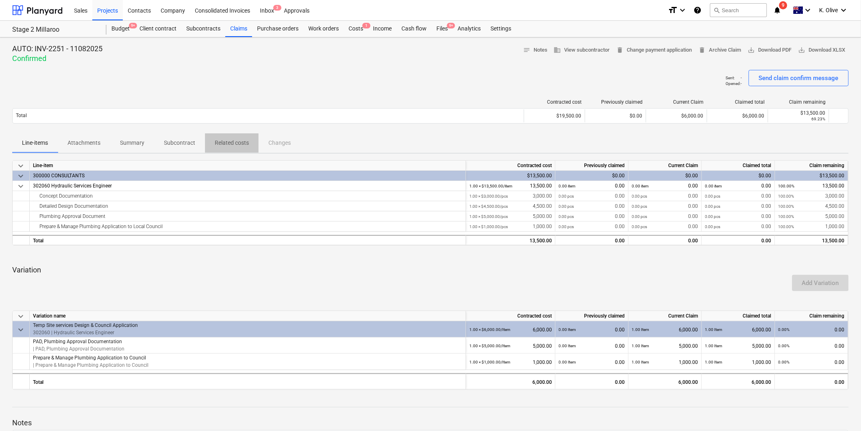
click at [231, 143] on p "Related costs" at bounding box center [232, 143] width 34 height 9
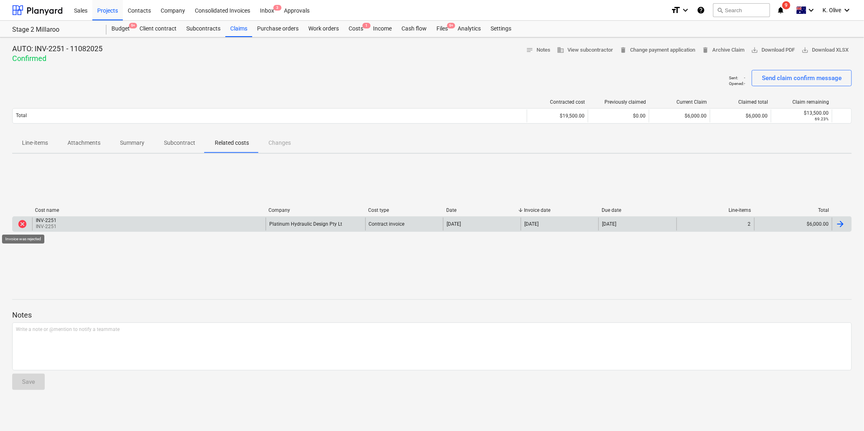
click at [25, 224] on span "cancel" at bounding box center [22, 224] width 10 height 10
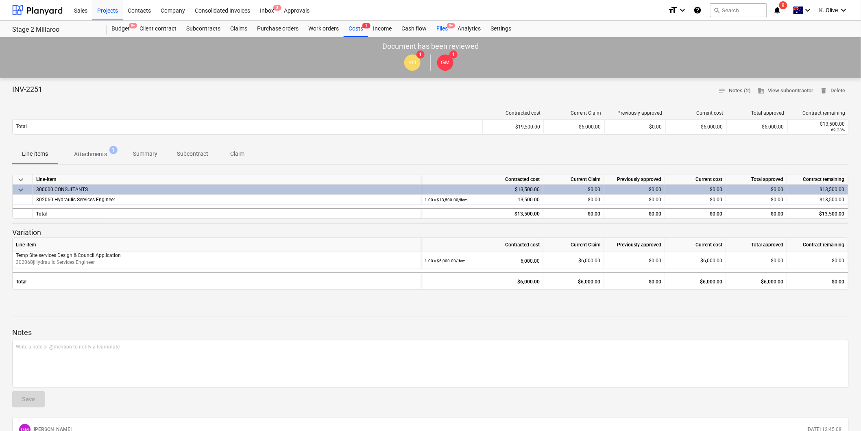
click at [444, 31] on div "Files 9+" at bounding box center [441, 29] width 21 height 16
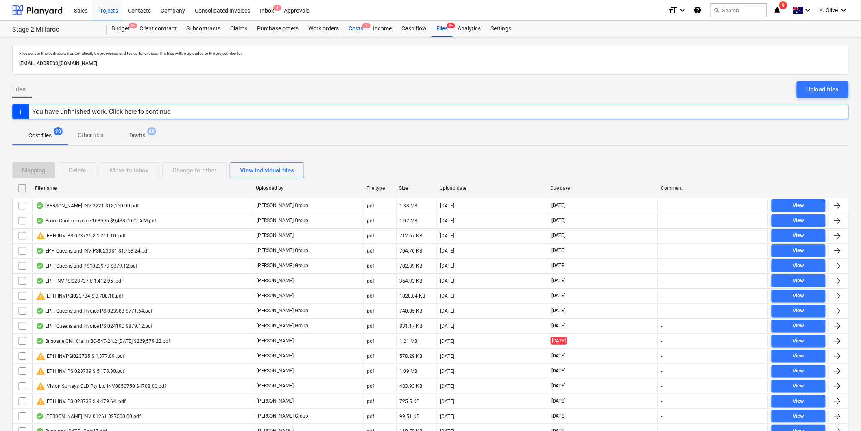
click at [363, 30] on div "Costs 1" at bounding box center [356, 29] width 24 height 16
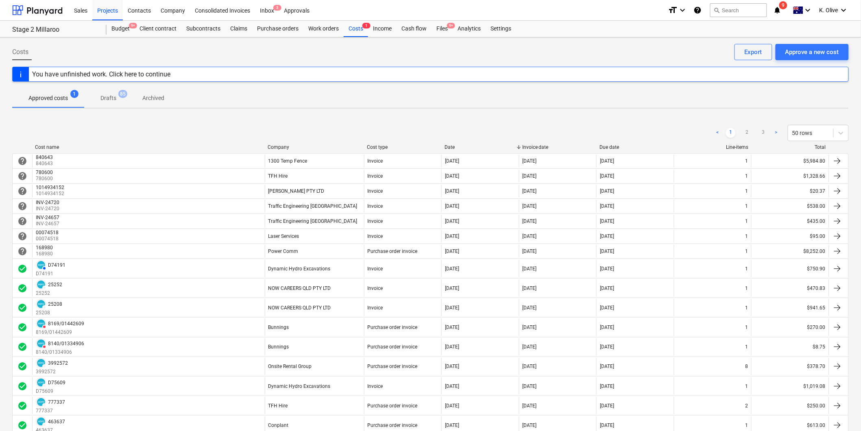
click at [297, 152] on div "Cost name Company Cost type Date Invoice date Due date Line-items Total" at bounding box center [430, 148] width 836 height 9
click at [290, 147] on div "Company" at bounding box center [314, 147] width 93 height 6
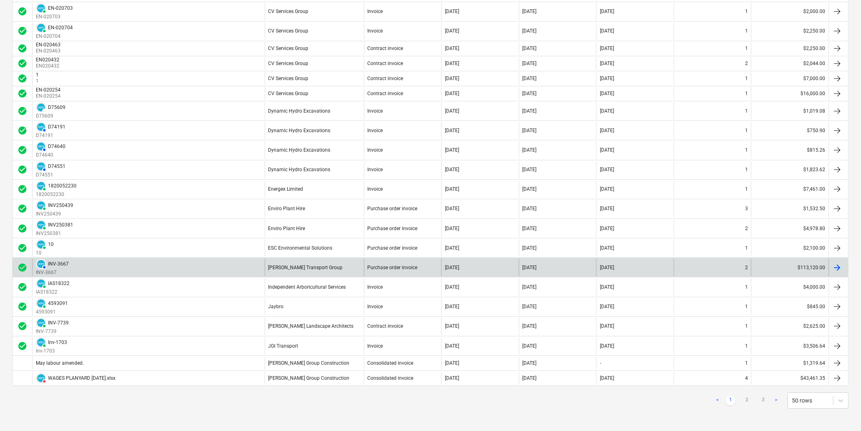
scroll to position [699, 0]
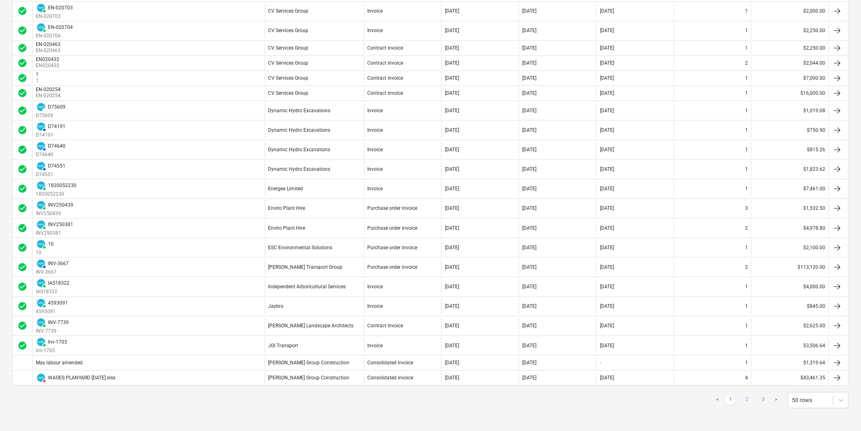
click at [574, 292] on link "2" at bounding box center [747, 400] width 10 height 10
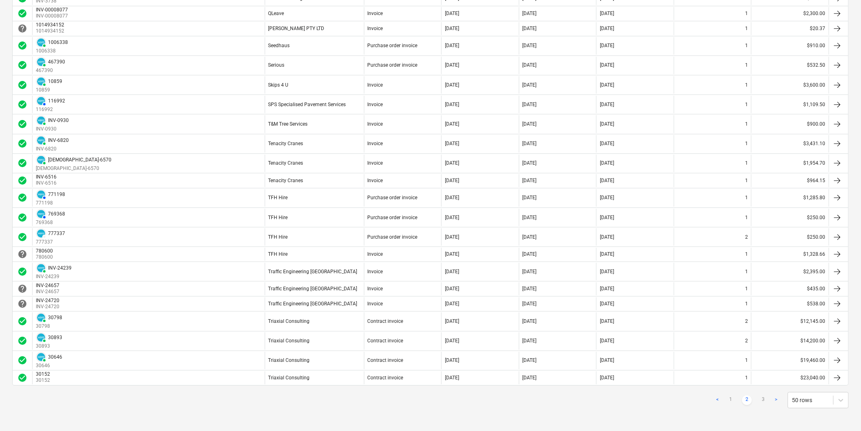
scroll to position [695, 0]
click at [574, 292] on link "3" at bounding box center [763, 400] width 10 height 10
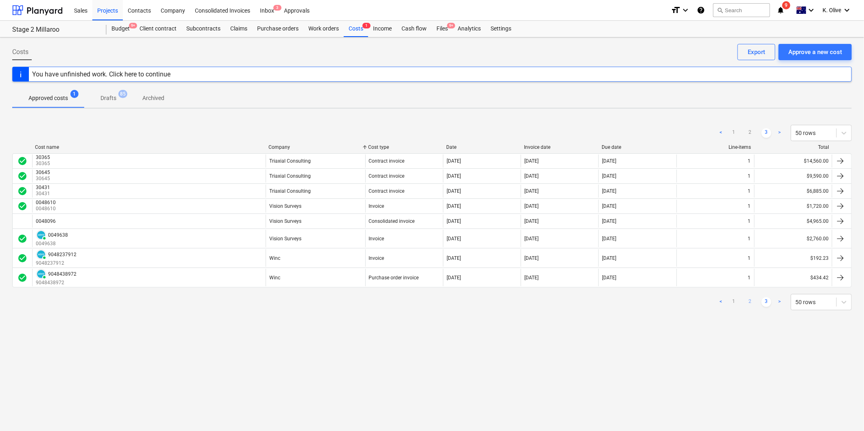
click at [574, 292] on link "2" at bounding box center [750, 302] width 10 height 10
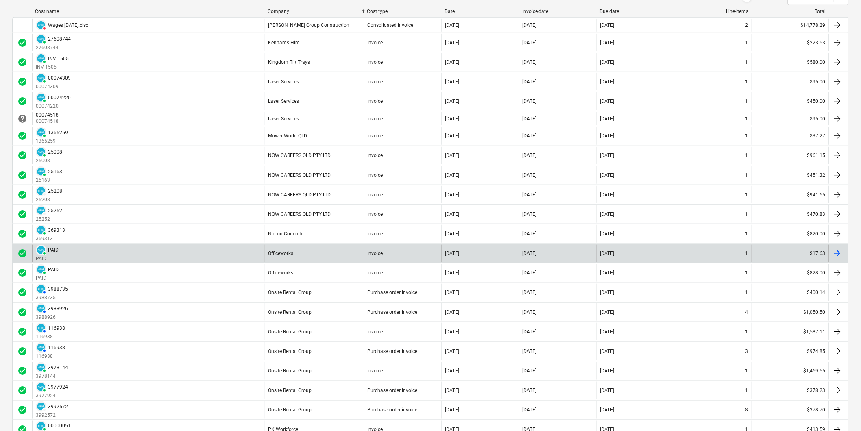
scroll to position [316, 0]
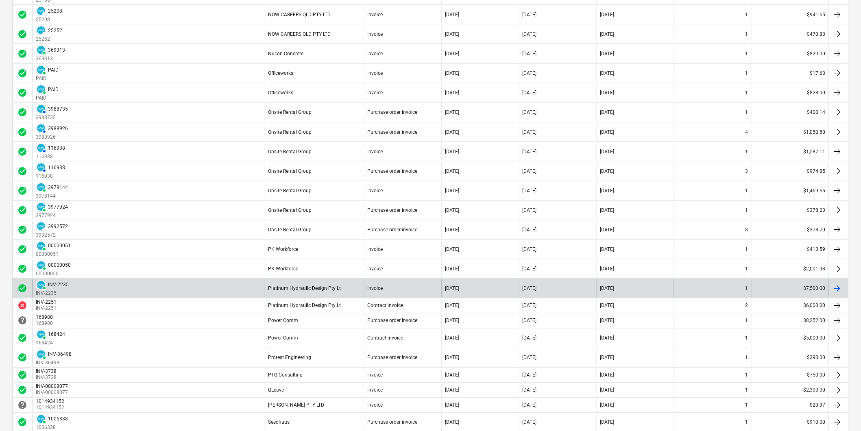
click at [574, 292] on div "$7,500.00" at bounding box center [790, 288] width 78 height 17
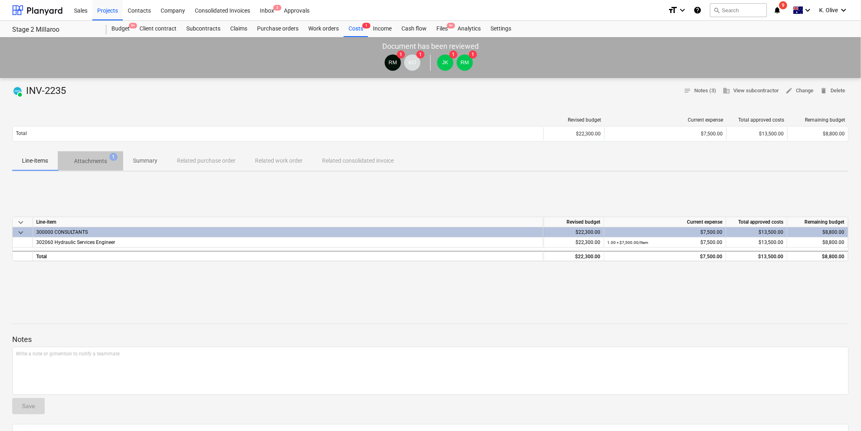
click at [99, 160] on p "Attachments" at bounding box center [90, 161] width 33 height 9
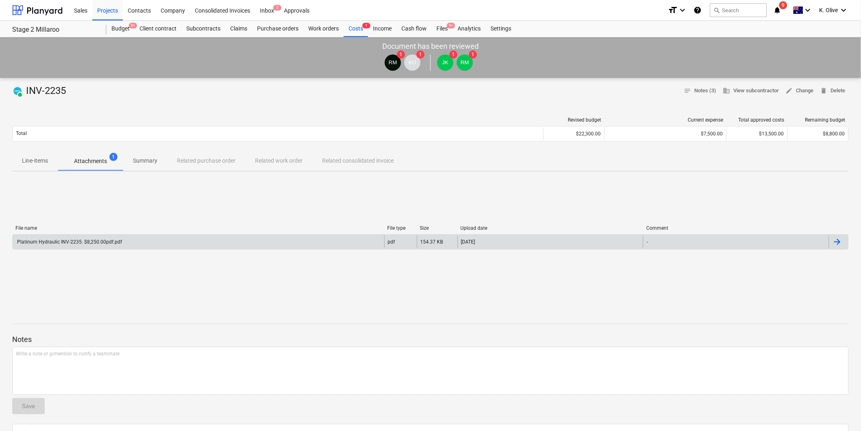
click at [142, 242] on div "Platinum Hydraulic INV-2235. $8,250.00pdf.pdf" at bounding box center [199, 241] width 372 height 13
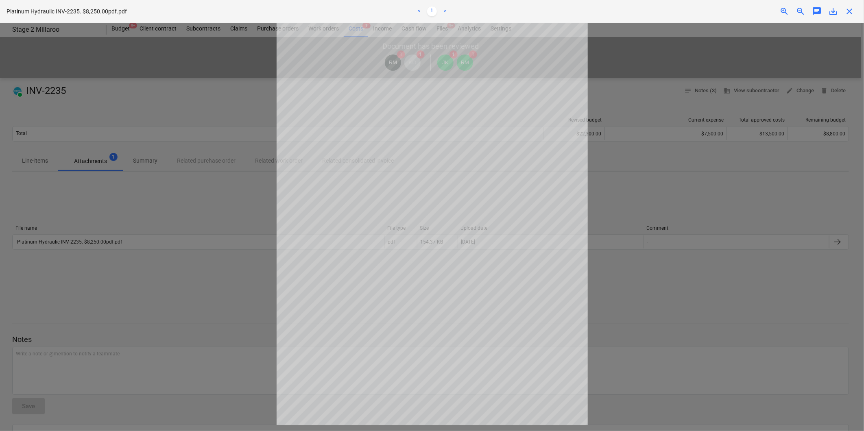
click at [574, 16] on div "Platinum Hydraulic INV-2235. $8,250.00pdf.pdf < 1 > zoom_in zoom_out chat 0 sav…" at bounding box center [432, 11] width 864 height 23
click at [574, 14] on span "close" at bounding box center [849, 12] width 10 height 10
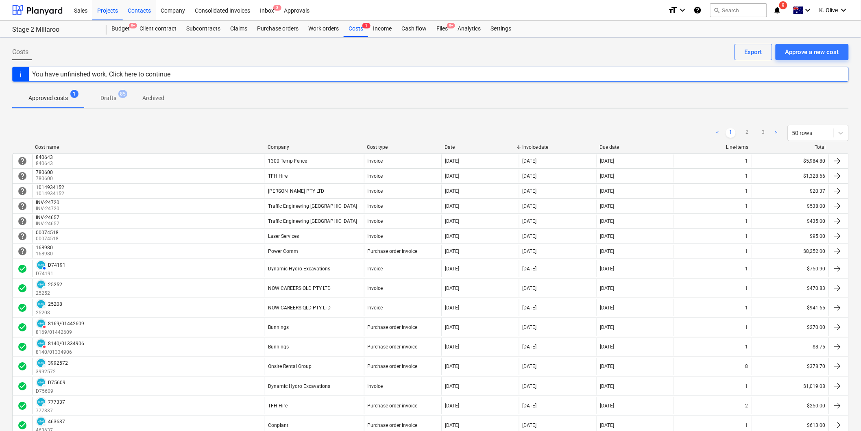
scroll to position [316, 0]
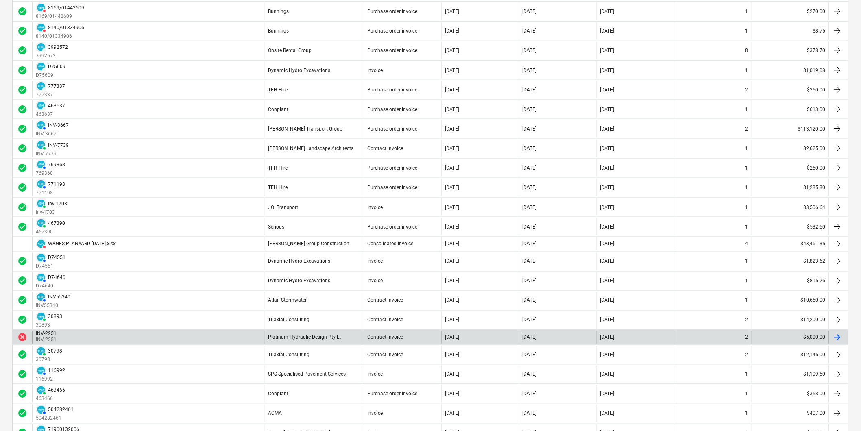
click at [106, 292] on div "INV-2251 INV-2251" at bounding box center [148, 337] width 233 height 13
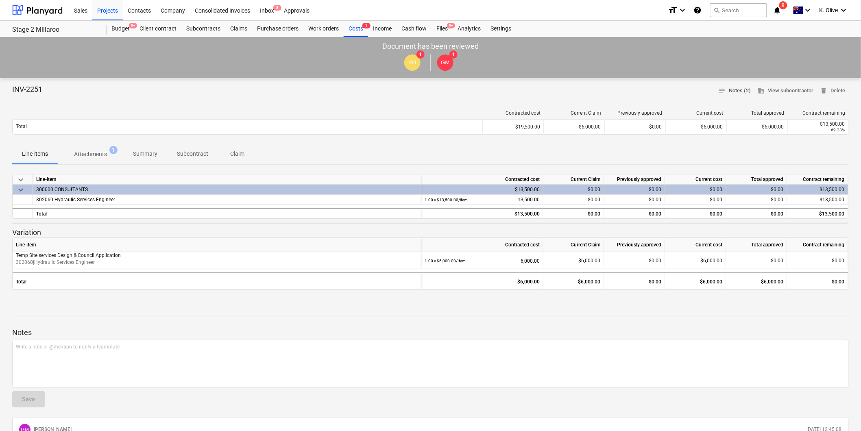
click at [574, 87] on span "notes Notes (2)" at bounding box center [735, 90] width 33 height 9
click at [574, 92] on span "notes Notes (2)" at bounding box center [735, 90] width 33 height 9
click at [574, 92] on span "delete Delete" at bounding box center [832, 90] width 25 height 9
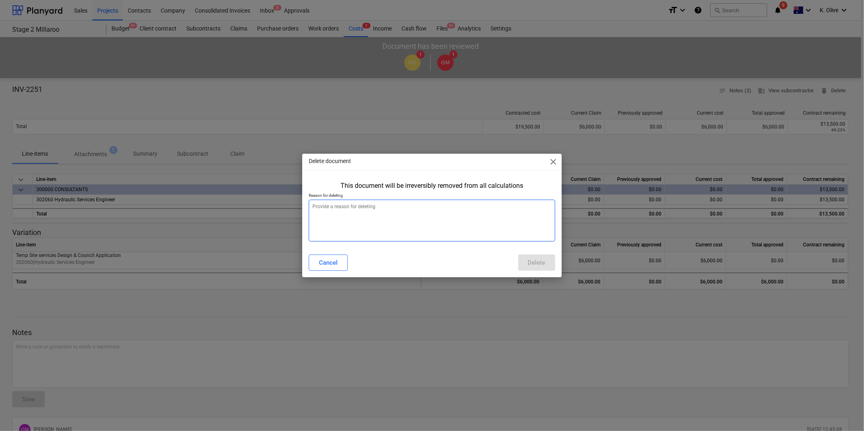
click at [356, 216] on textarea at bounding box center [432, 221] width 246 height 42
click at [381, 215] on textarea at bounding box center [432, 221] width 246 height 42
click at [336, 263] on div "Cancel" at bounding box center [328, 262] width 19 height 11
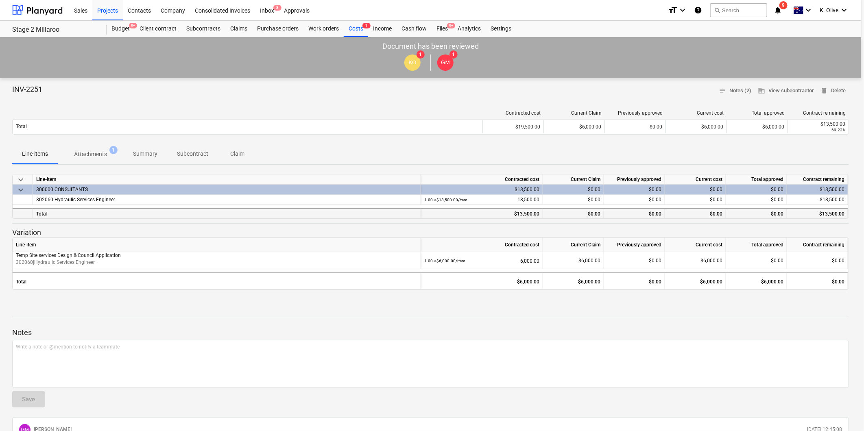
type textarea "x"
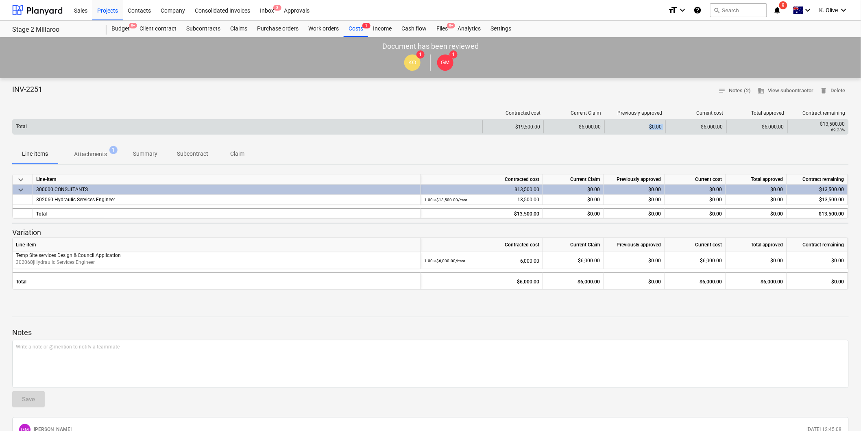
drag, startPoint x: 644, startPoint y: 125, endPoint x: 666, endPoint y: 132, distance: 23.5
click at [574, 132] on div "Total $19,500.00 $6,000.00 $0.00 $6,000.00 $6,000.00 $13,500.00 69.23%" at bounding box center [431, 126] width 836 height 13
drag, startPoint x: 666, startPoint y: 132, endPoint x: 758, endPoint y: 131, distance: 91.5
click at [574, 131] on div "$6,000.00" at bounding box center [756, 126] width 61 height 13
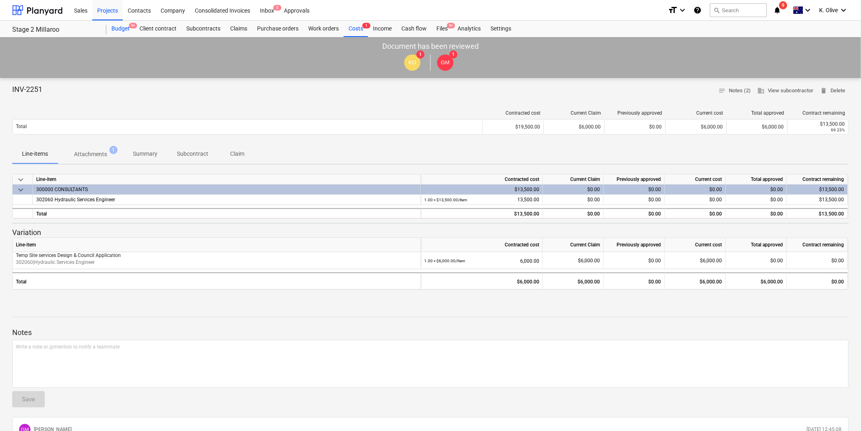
click at [125, 28] on div "Budget 9+" at bounding box center [121, 29] width 28 height 16
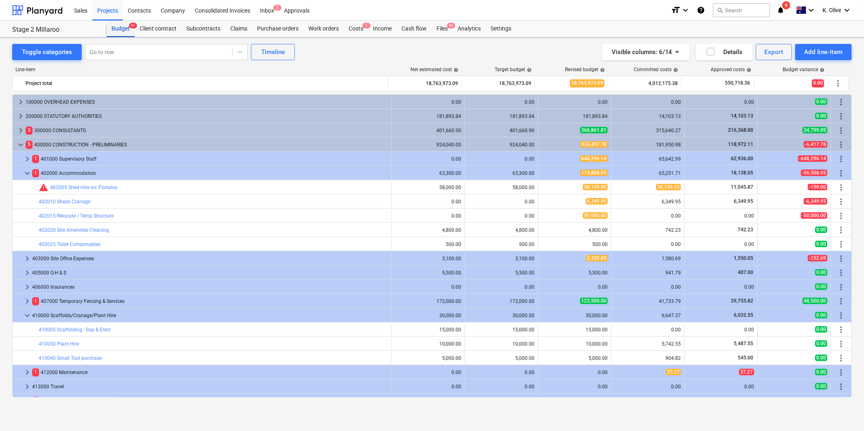
scroll to position [123, 0]
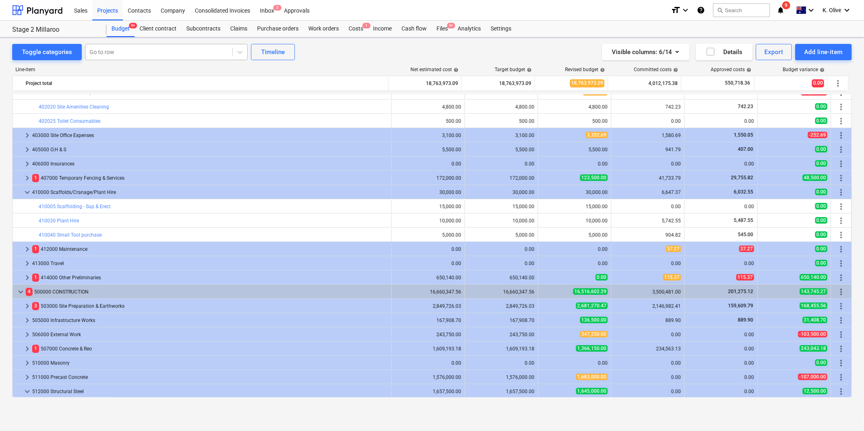
click at [98, 53] on div at bounding box center [158, 52] width 139 height 8
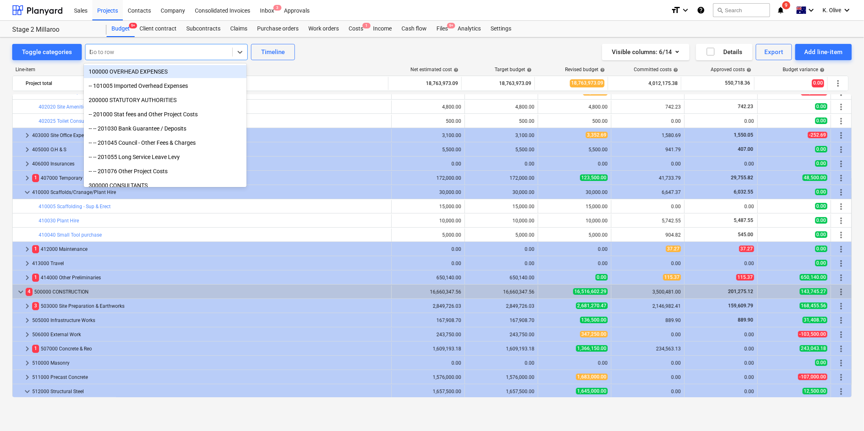
type input "hy"
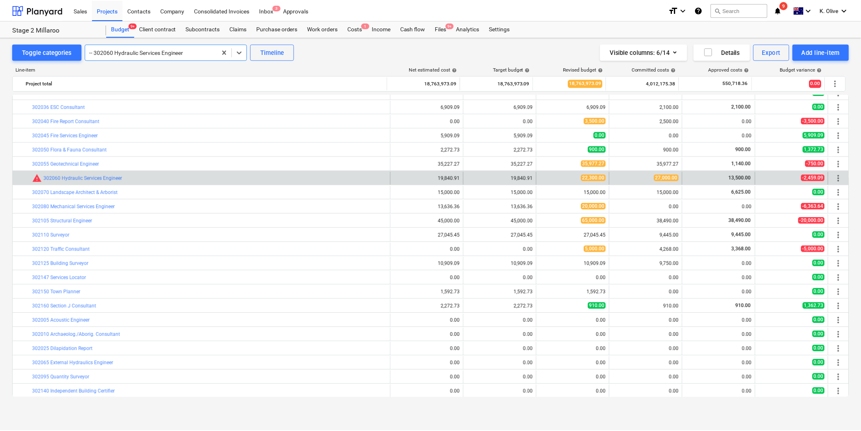
scroll to position [199, 0]
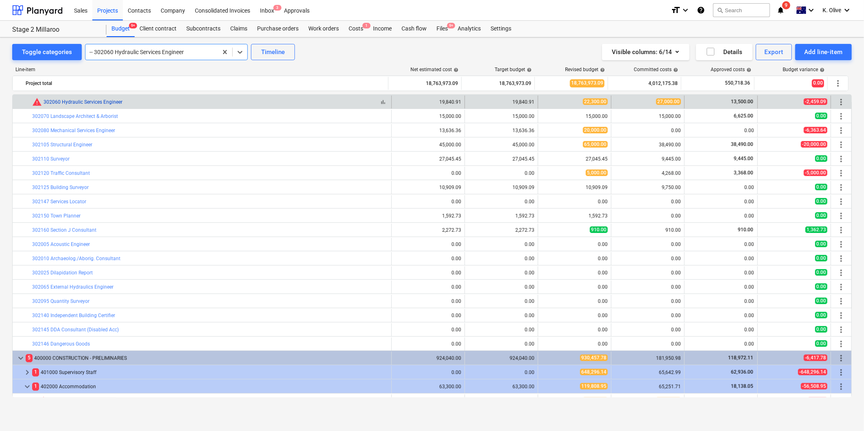
click at [85, 103] on link "302060 Hydraulic Services Engineer" at bounding box center [83, 102] width 79 height 6
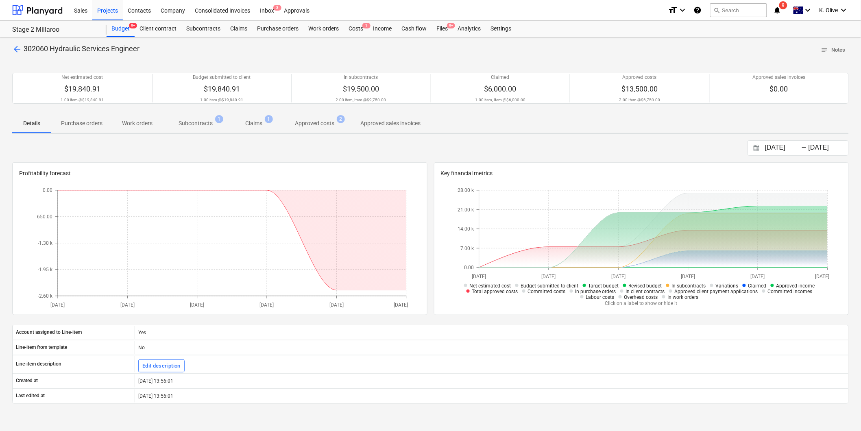
click at [314, 124] on p "Approved costs" at bounding box center [314, 123] width 39 height 9
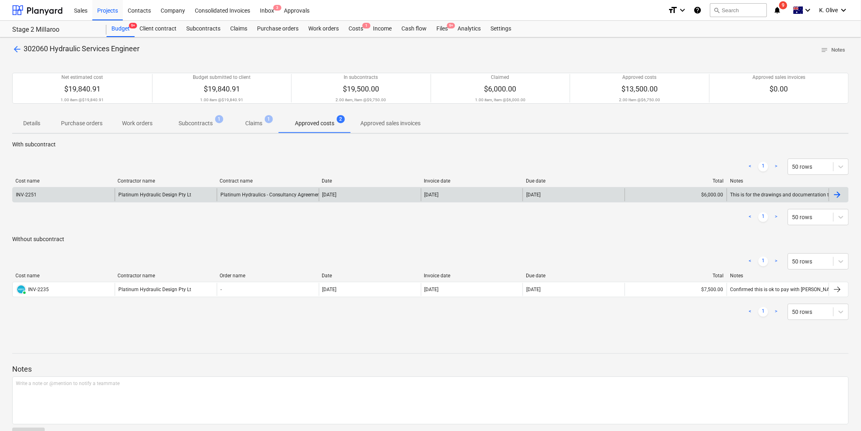
click at [574, 197] on div "$6,000.00" at bounding box center [676, 194] width 102 height 13
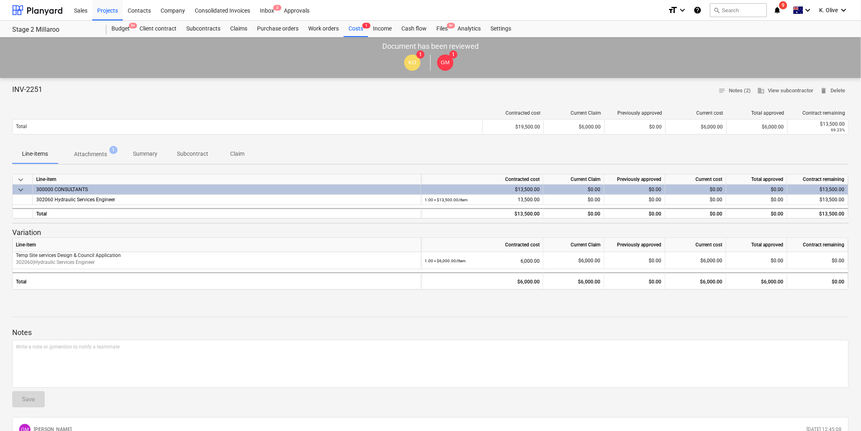
click at [251, 145] on button "Claim" at bounding box center [237, 154] width 39 height 20
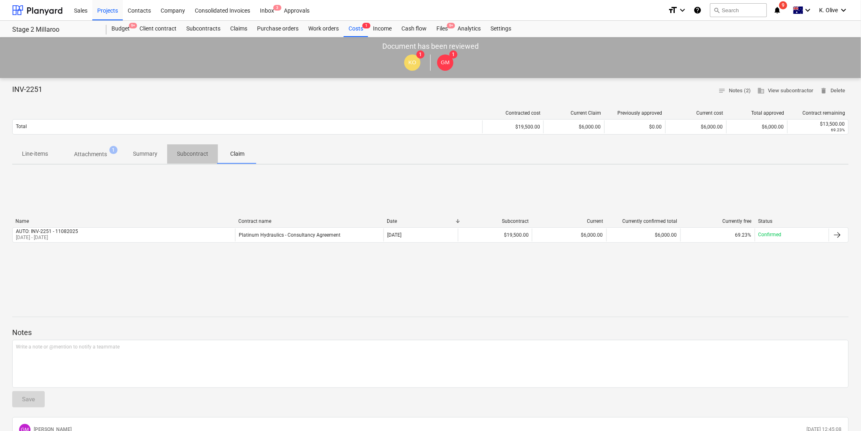
click at [205, 148] on span "Subcontract" at bounding box center [192, 153] width 51 height 13
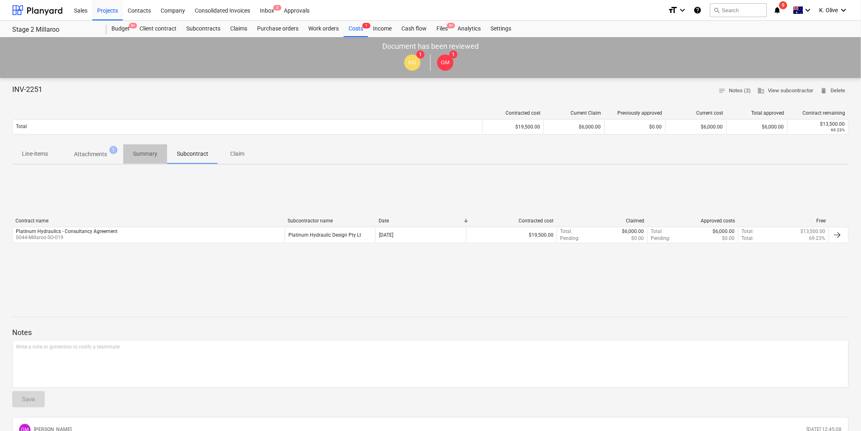
drag, startPoint x: 142, startPoint y: 155, endPoint x: 106, endPoint y: 161, distance: 37.2
click at [142, 155] on p "Summary" at bounding box center [145, 154] width 24 height 9
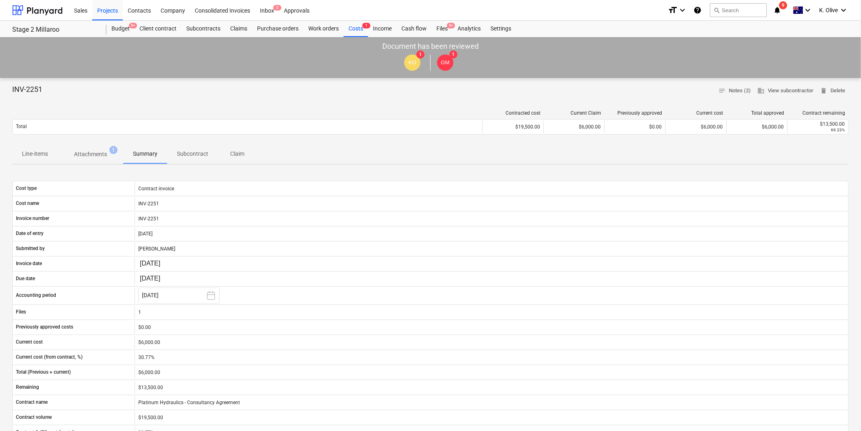
drag, startPoint x: 96, startPoint y: 162, endPoint x: 91, endPoint y: 167, distance: 7.2
click at [95, 162] on button "Attachments 1" at bounding box center [90, 154] width 65 height 20
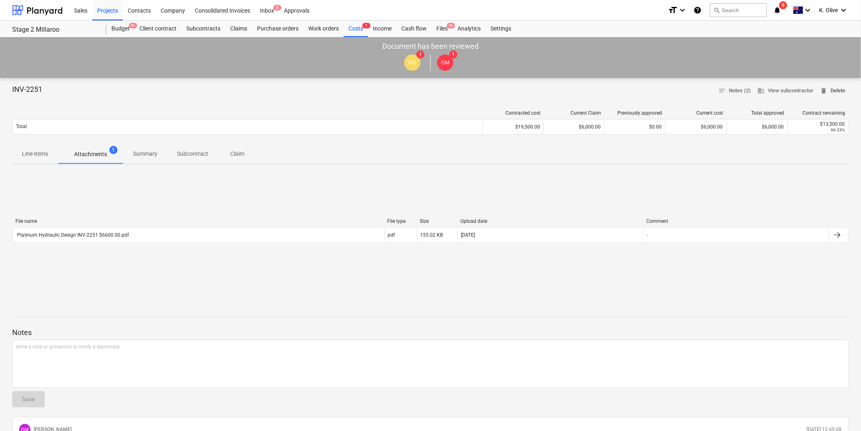
click at [574, 91] on span "delete Delete" at bounding box center [832, 90] width 25 height 9
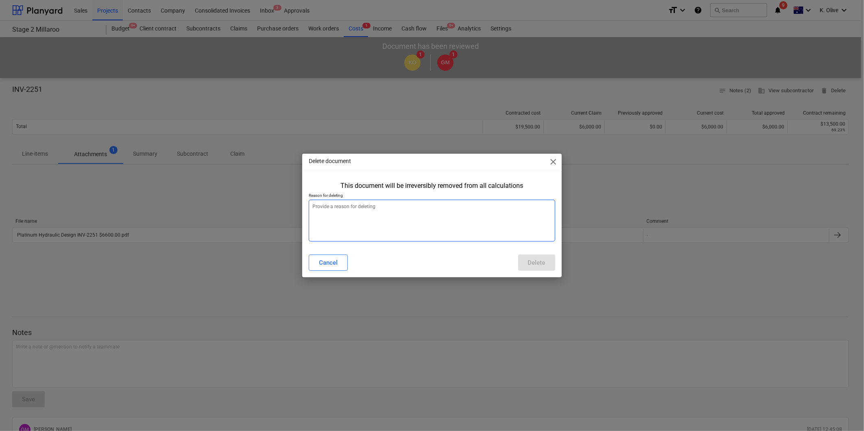
click at [424, 209] on textarea at bounding box center [432, 221] width 246 height 42
type textarea "x"
type textarea "T"
type textarea "x"
type textarea "Th"
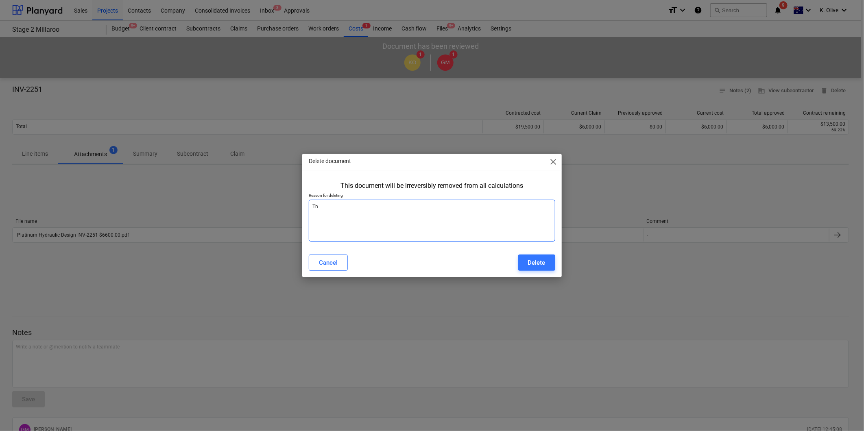
type textarea "x"
type textarea "Thi"
type textarea "x"
type textarea "This"
type textarea "x"
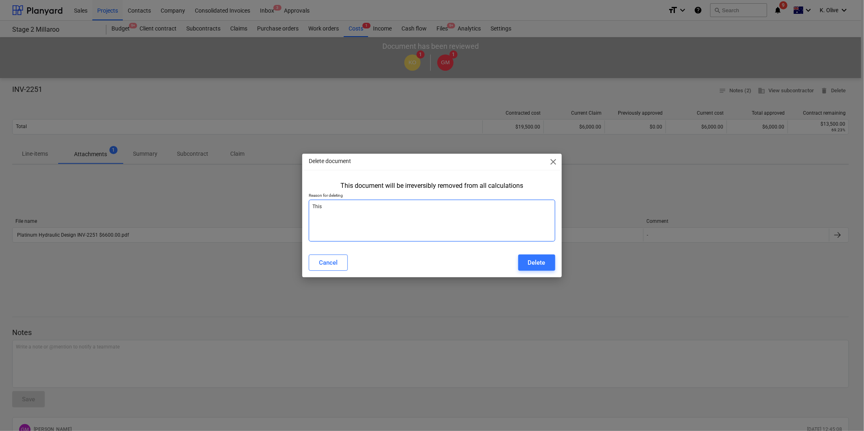
type textarea "This"
type textarea "x"
type textarea "This i"
type textarea "x"
type textarea "This in"
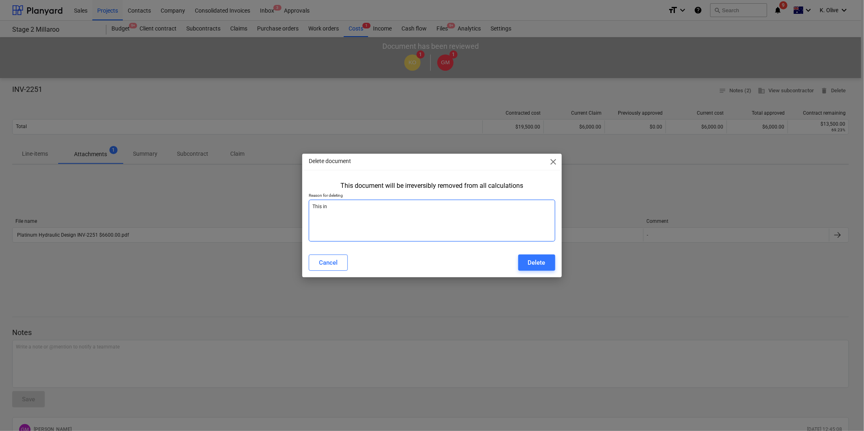
type textarea "x"
type textarea "This inv"
type textarea "x"
type textarea "This invo"
type textarea "x"
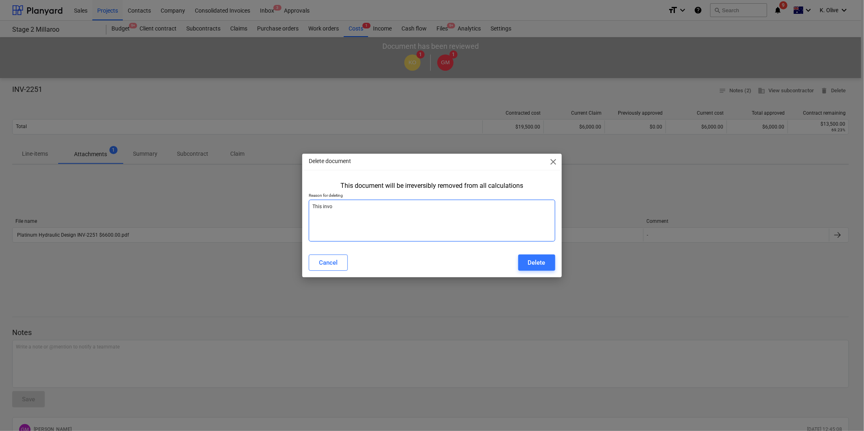
type textarea "This invoi"
type textarea "x"
type textarea "This invoic"
type textarea "x"
type textarea "This invoice"
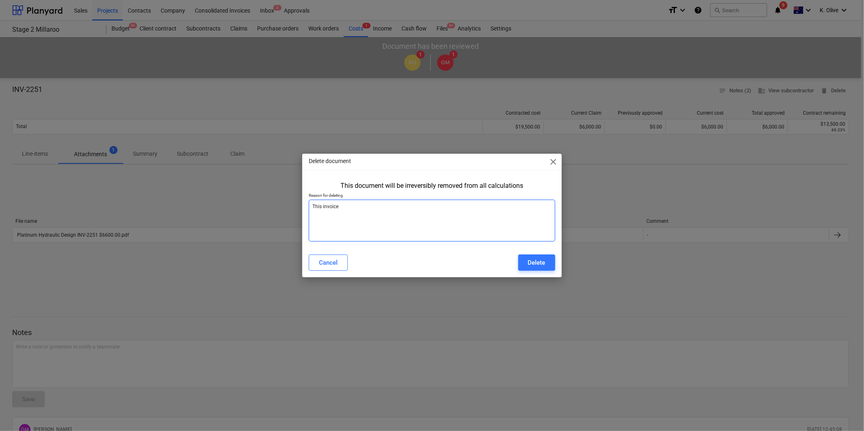
type textarea "x"
type textarea "This invoice"
type textarea "x"
type textarea "This invoice w"
type textarea "x"
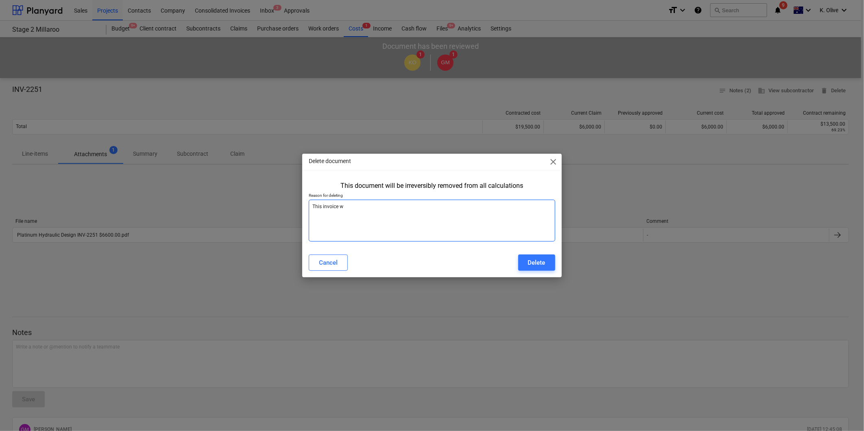
type textarea "This invoice wa"
type textarea "x"
type textarea "This invoice was"
type textarea "x"
type textarea "This invoice was"
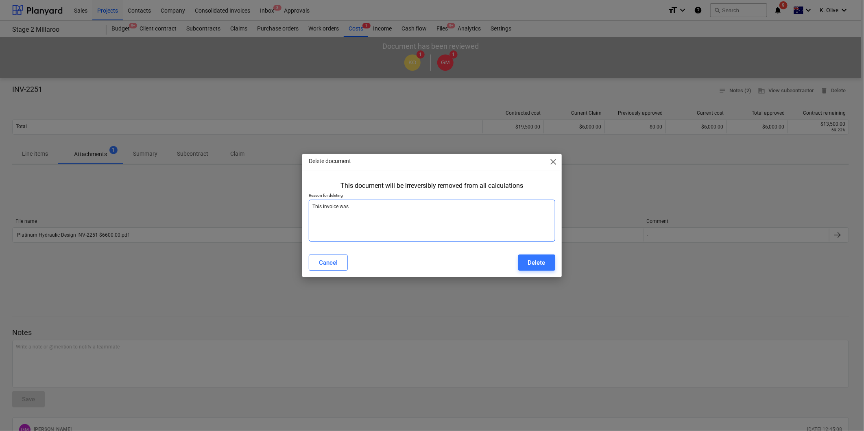
type textarea "x"
type textarea "This invoice was r"
type textarea "x"
type textarea "This invoice was re"
type textarea "x"
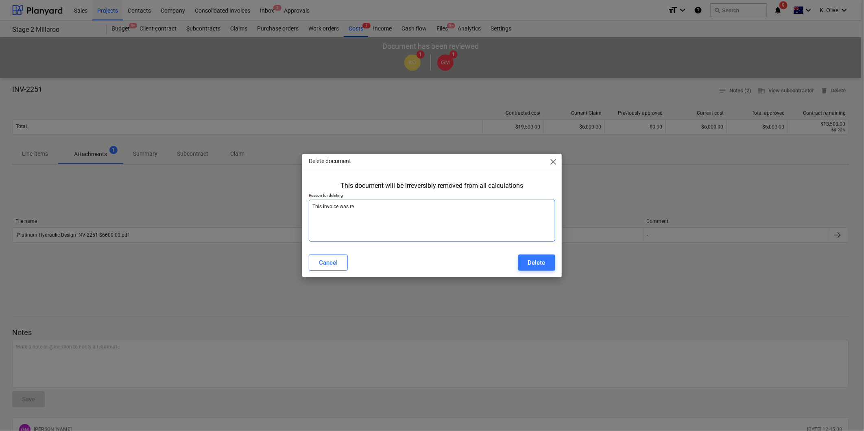
type textarea "This invoice was rej"
type textarea "x"
type textarea "This invoice was reje"
type textarea "x"
type textarea "This invoice was rejec"
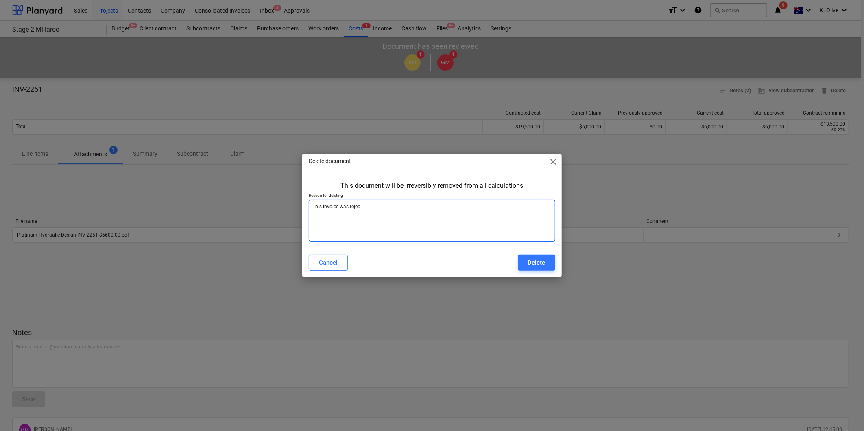
type textarea "x"
type textarea "This invoice was reject"
type textarea "x"
type textarea "This invoice was rejecte"
type textarea "x"
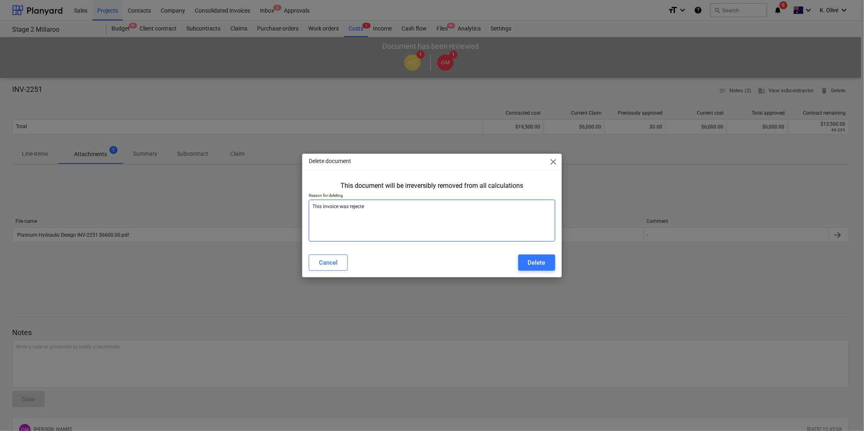
type textarea "This invoice was rejected"
type textarea "x"
type textarea "This invoice was rejected"
type textarea "x"
type textarea "This invoice was rejected t"
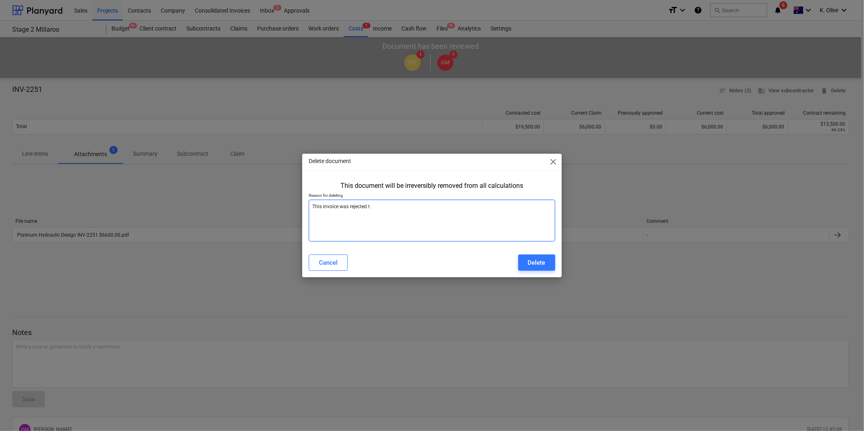
type textarea "x"
type textarea "This invoice was rejected to"
type textarea "x"
type textarea "This invoice was rejected to"
type textarea "x"
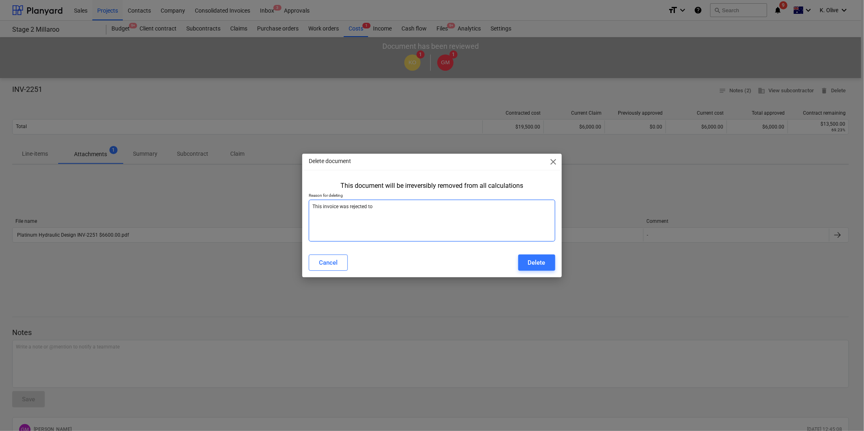
type textarea "This invoice was rejected to b"
type textarea "x"
type textarea "This invoice was rejected to be"
type textarea "x"
type textarea "This invoice was rejected to be"
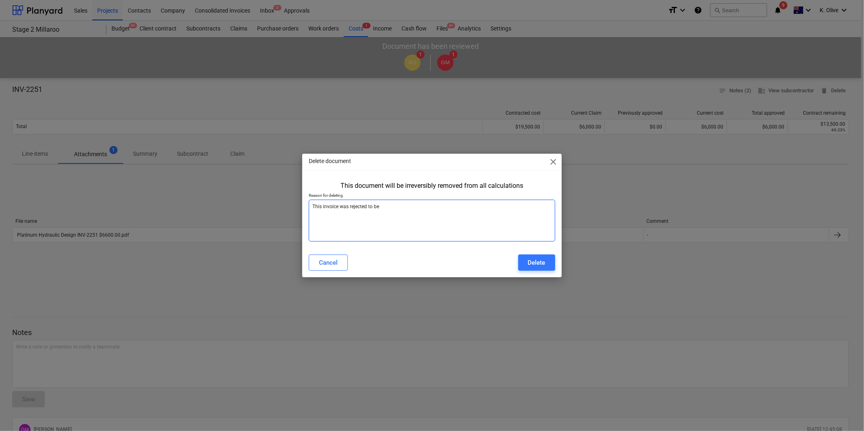
type textarea "x"
type textarea "This invoice was rejected to be r"
type textarea "x"
type textarea "This invoice was rejected to be re"
type textarea "x"
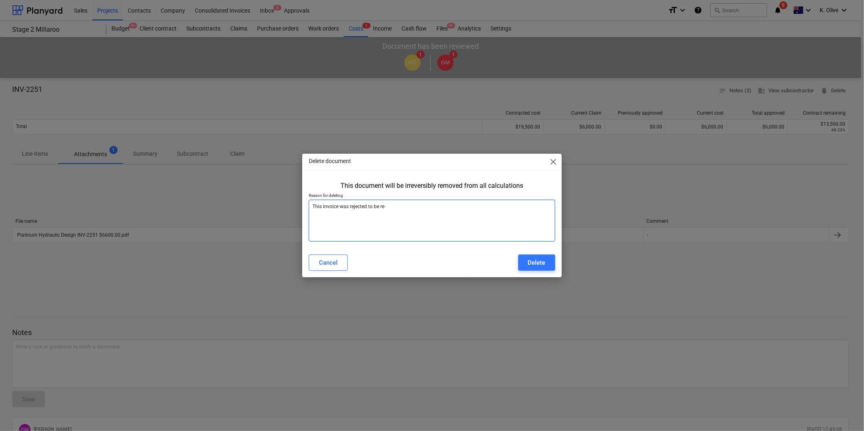
type textarea "This invoice was rejected to be rep"
type textarea "x"
type textarea "This invoice was rejected to be repr"
type textarea "x"
type textarea "This invoice was rejected to be repro"
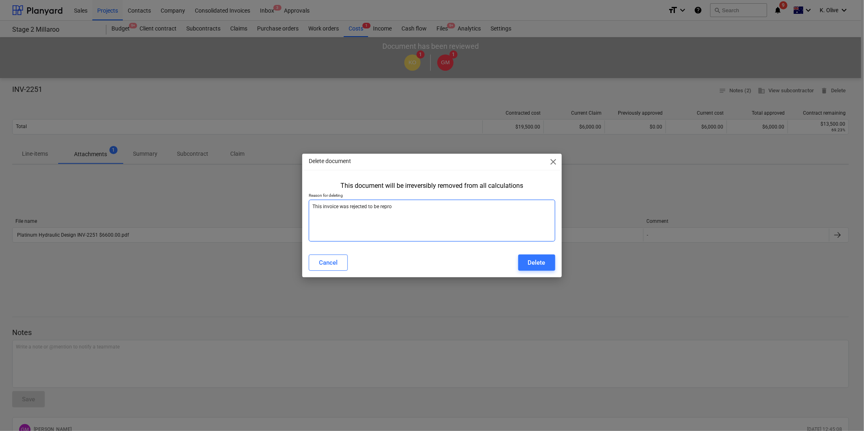
type textarea "x"
type textarea "This invoice was rejected to be reproc"
type textarea "x"
type textarea "This invoice was rejected to be reproce"
type textarea "x"
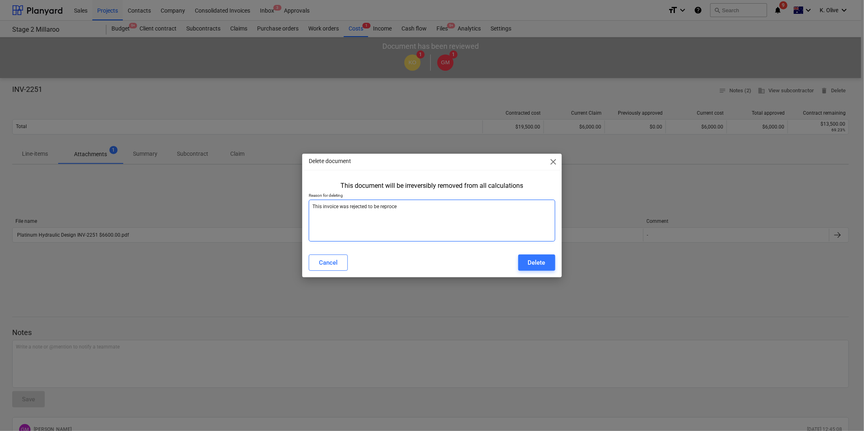
type textarea "This invoice was rejected to be reproces"
type textarea "x"
type textarea "This invoice was rejected to be reprocess"
type textarea "x"
type textarea "This invoice was rejected to be reprocesse"
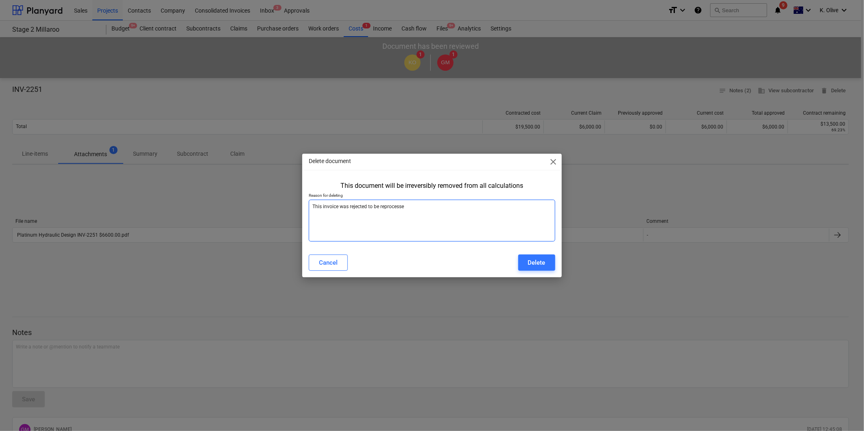
type textarea "x"
type textarea "This invoice was rejected to be reprocessed"
type textarea "x"
type textarea "This invoice was rejected to be reprocessed"
type textarea "x"
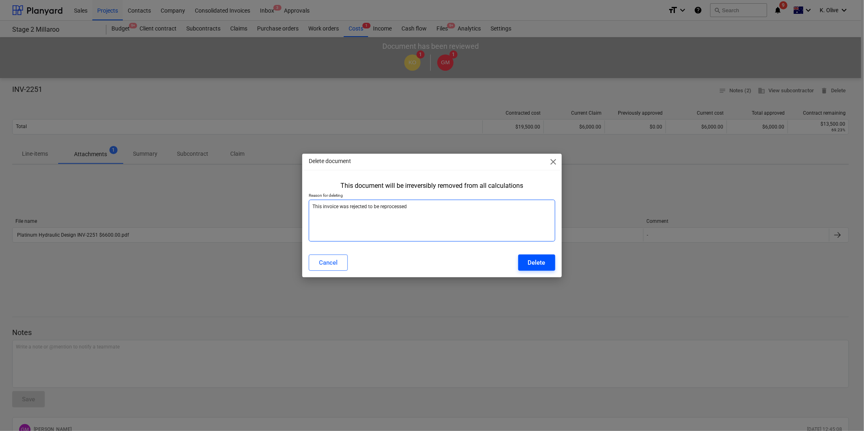
type textarea "This invoice was rejected to be reprocessed"
click at [541, 263] on div "Delete" at bounding box center [536, 262] width 17 height 11
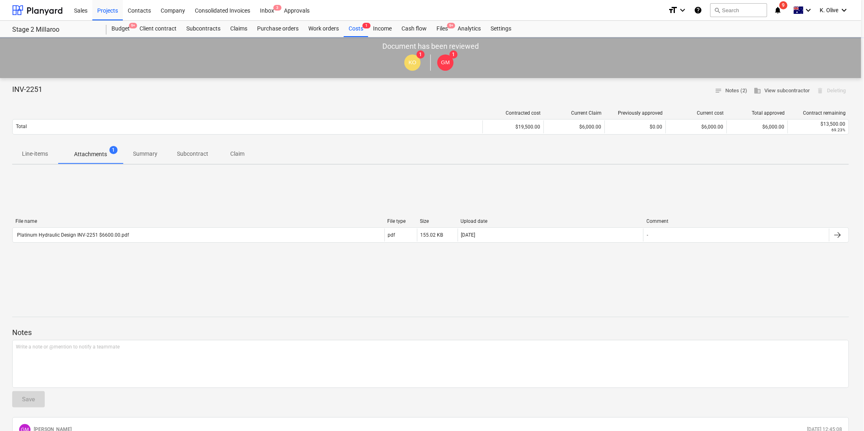
type textarea "x"
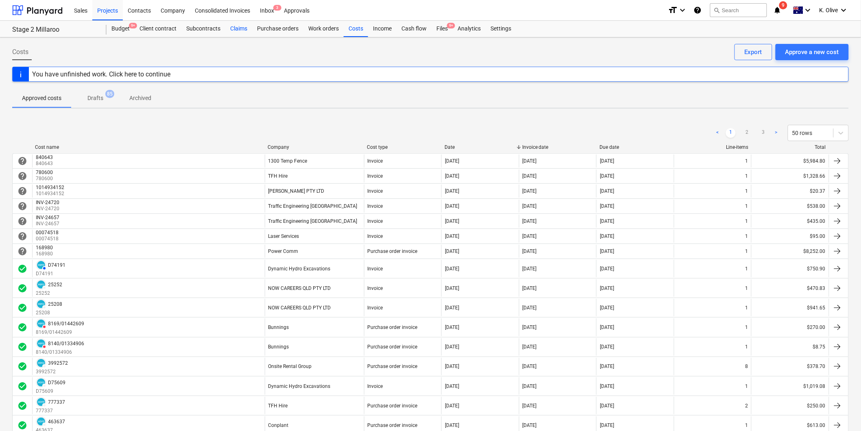
click at [237, 30] on div "Claims" at bounding box center [238, 29] width 27 height 16
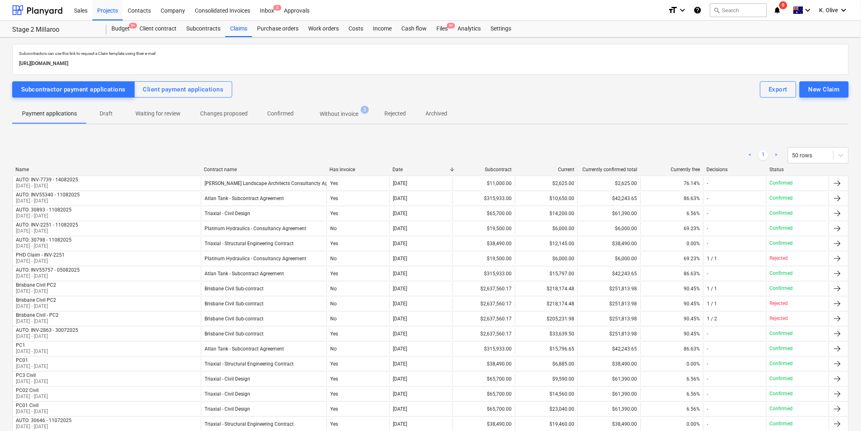
click at [349, 118] on p "Without invoice" at bounding box center [339, 114] width 39 height 9
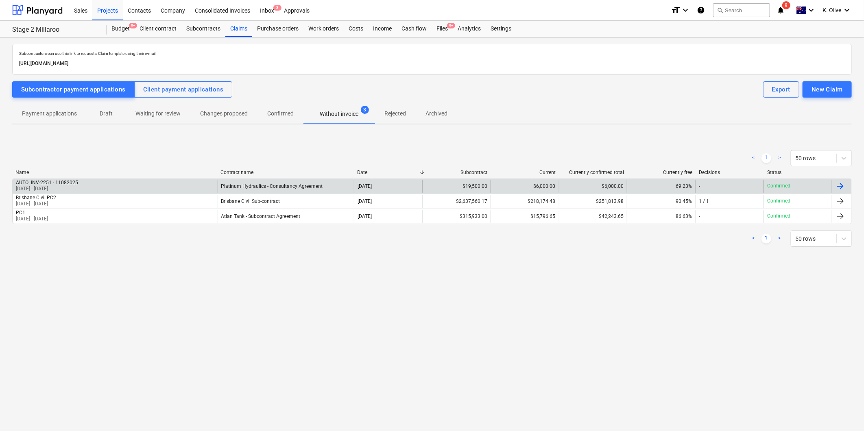
click at [574, 185] on div at bounding box center [840, 186] width 10 height 10
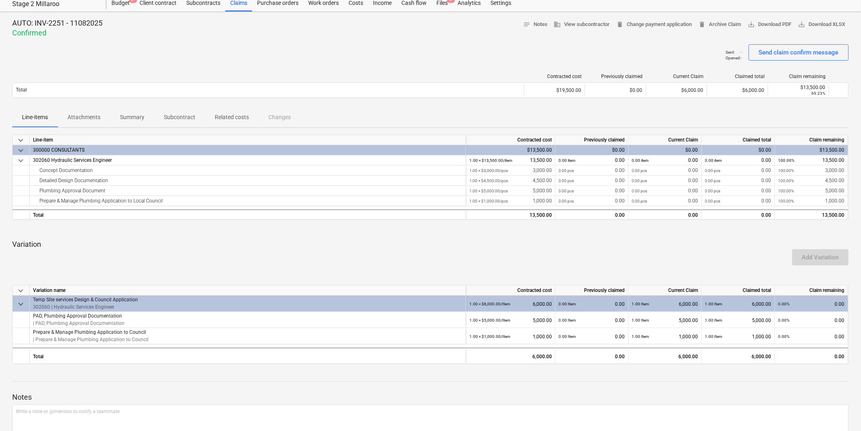
scroll to position [79, 0]
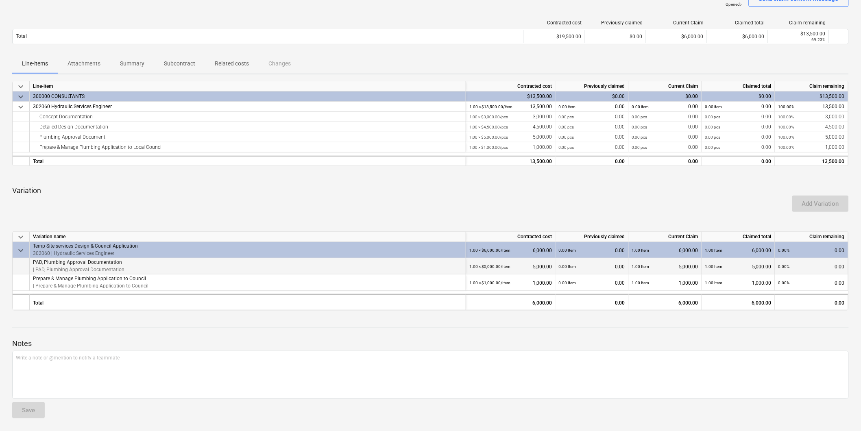
click at [574, 266] on div "0.00 Item 0.00" at bounding box center [592, 266] width 66 height 17
click at [574, 269] on div "0.00 Item 0.00" at bounding box center [592, 266] width 66 height 17
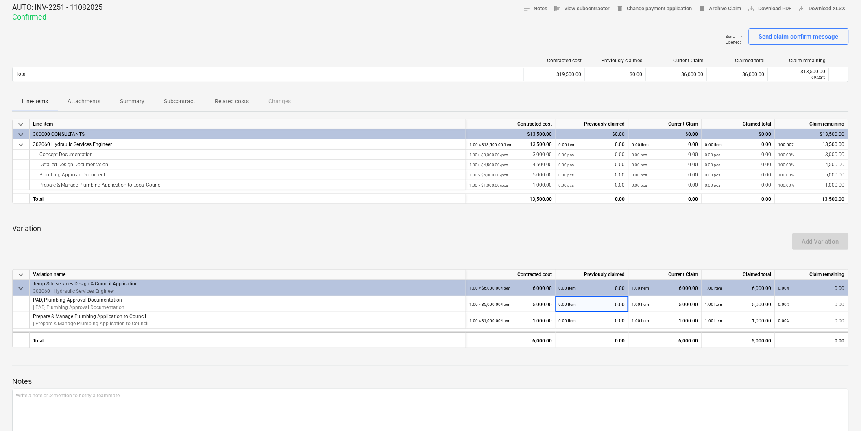
scroll to position [0, 0]
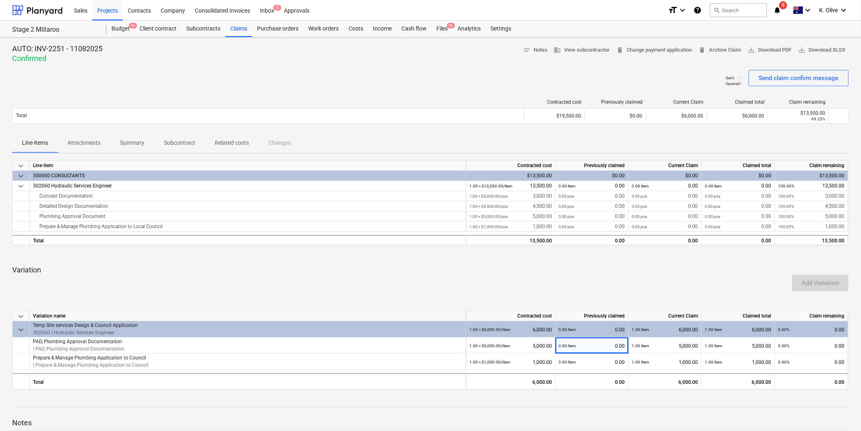
click at [574, 292] on div "keyboard_arrow_down Line-item Contracted cost Previously claimed Current Claim …" at bounding box center [430, 275] width 836 height 230
click at [441, 29] on div "Files 9+" at bounding box center [441, 29] width 21 height 16
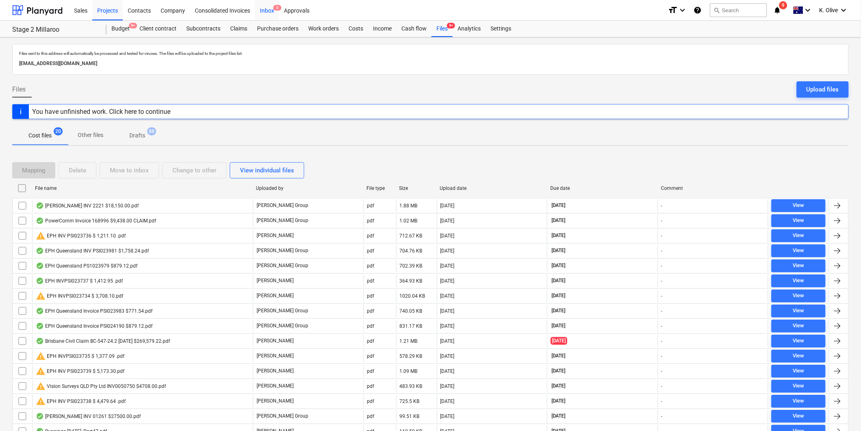
click at [269, 7] on div "Inbox 3" at bounding box center [267, 10] width 24 height 21
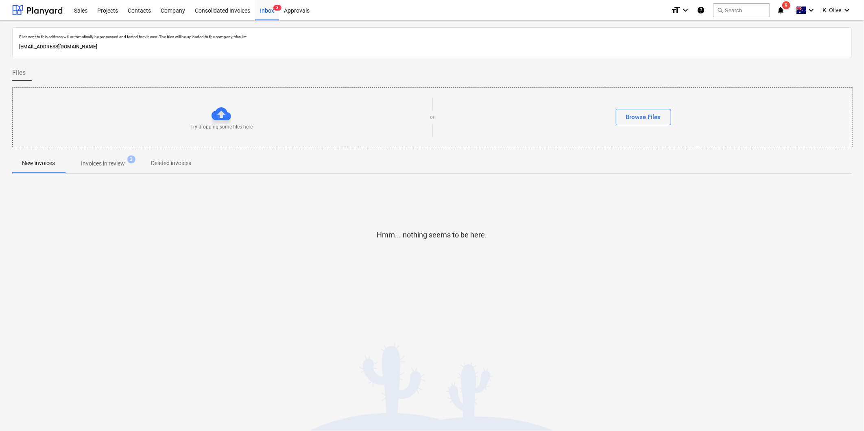
click at [110, 167] on p "Invoices in review" at bounding box center [103, 163] width 44 height 9
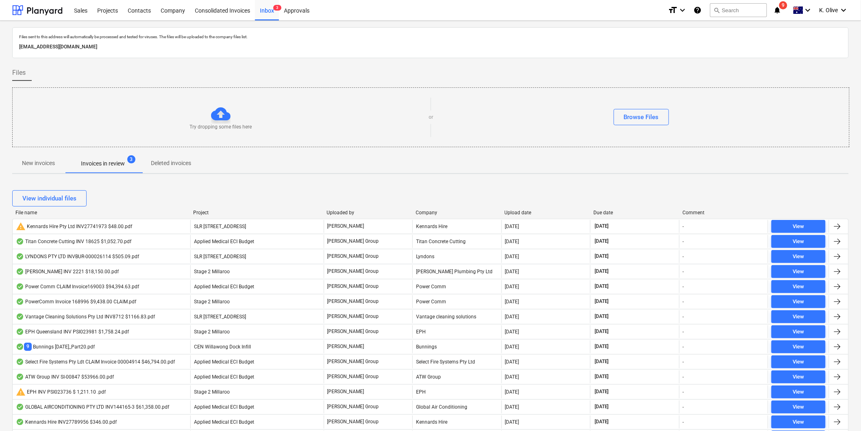
click at [177, 157] on button "Deleted invoices" at bounding box center [171, 164] width 60 height 20
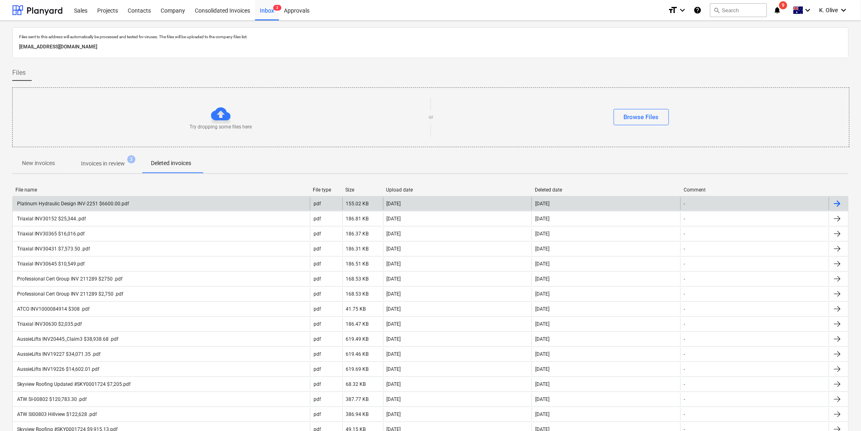
click at [574, 203] on div at bounding box center [837, 204] width 10 height 10
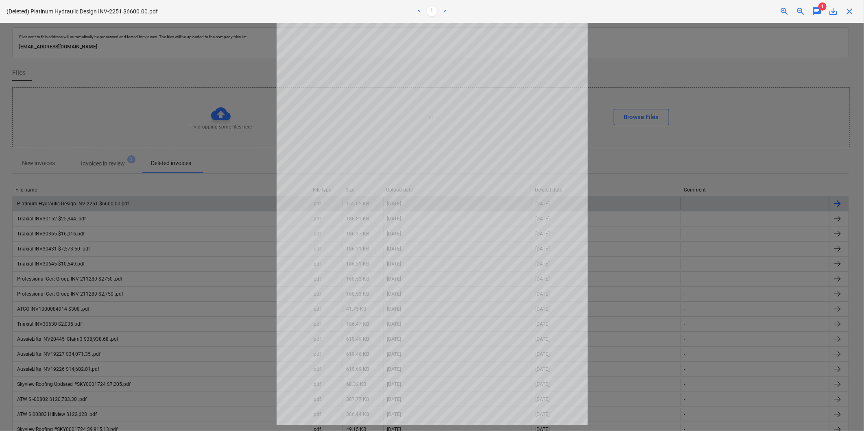
click at [574, 8] on span "save_alt" at bounding box center [833, 12] width 10 height 10
click at [574, 14] on span "close" at bounding box center [849, 12] width 10 height 10
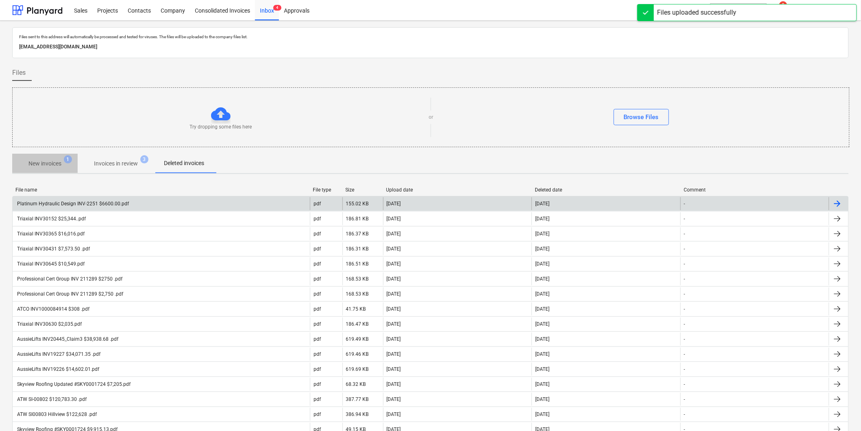
click at [47, 160] on p "New invoices" at bounding box center [44, 163] width 33 height 9
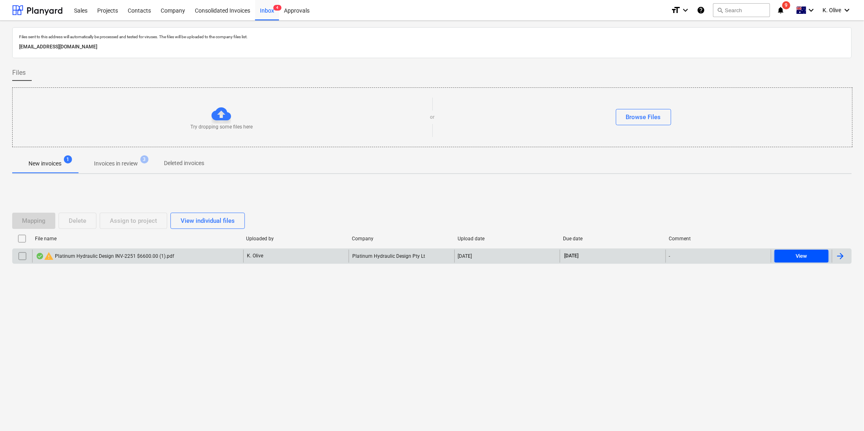
click at [574, 257] on div "View" at bounding box center [800, 256] width 11 height 9
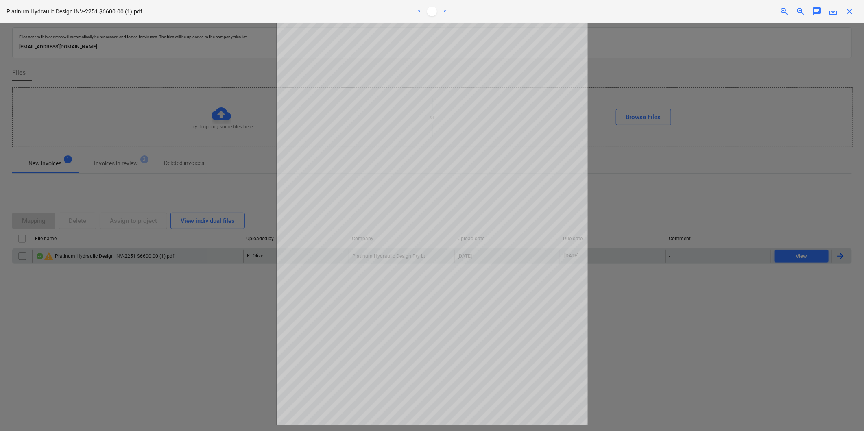
drag, startPoint x: 851, startPoint y: 7, endPoint x: 854, endPoint y: 211, distance: 204.6
click at [574, 9] on span "close" at bounding box center [849, 12] width 10 height 10
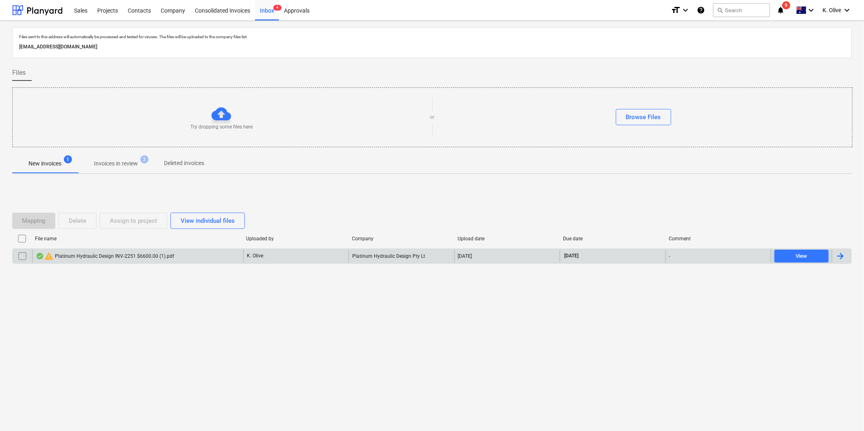
click at [574, 257] on div at bounding box center [840, 256] width 10 height 10
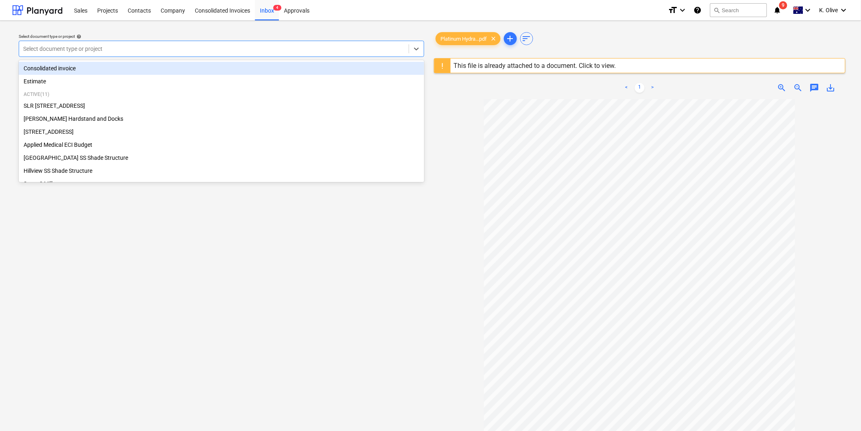
click at [266, 53] on div "Select document type or project" at bounding box center [214, 48] width 390 height 11
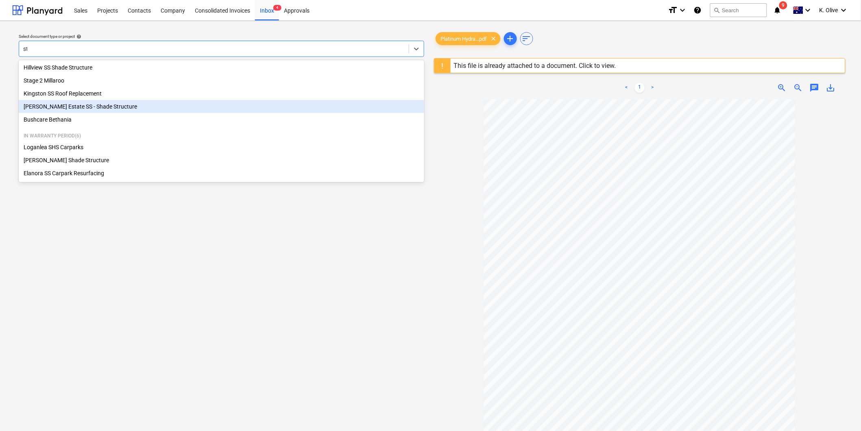
scroll to position [37, 0]
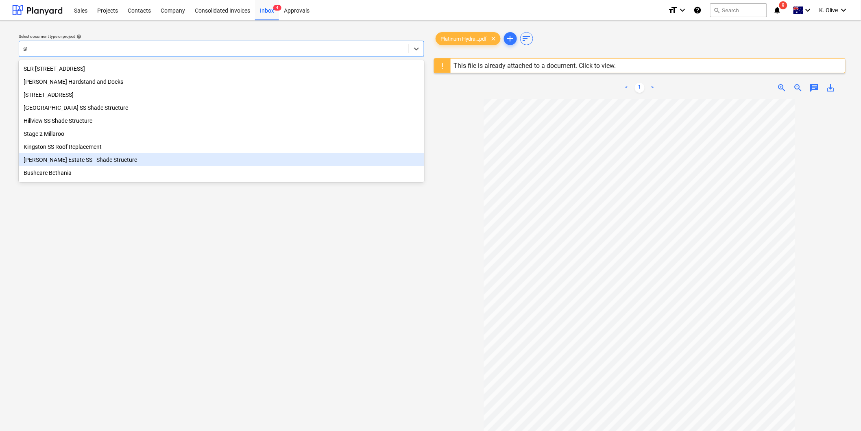
type input "sta"
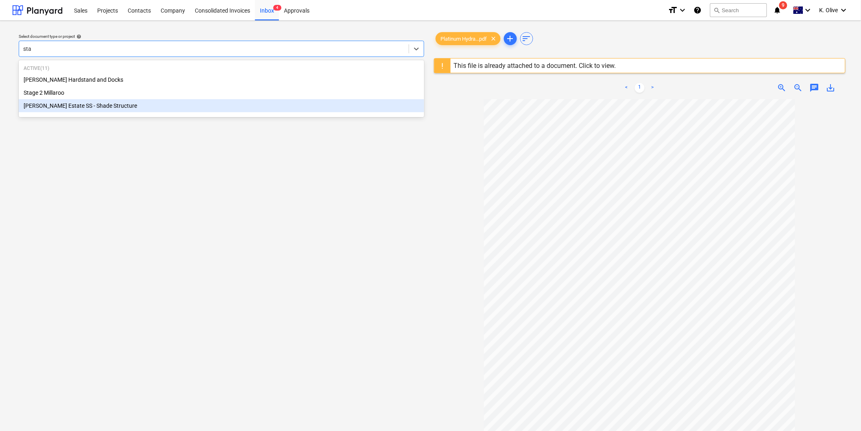
scroll to position [0, 0]
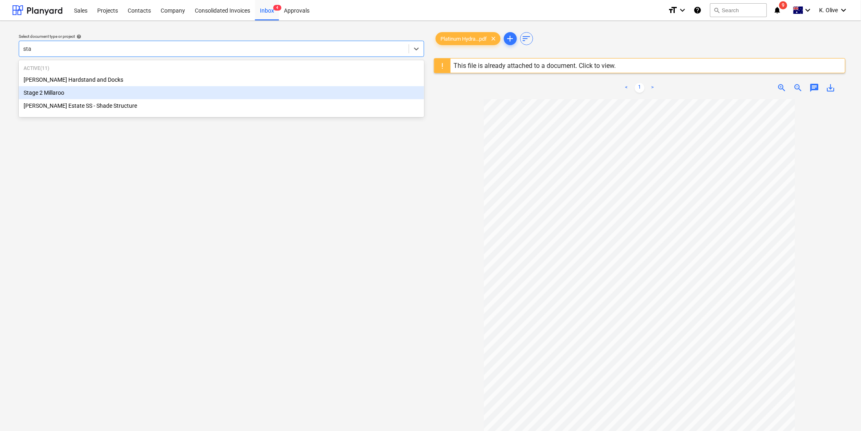
click at [44, 91] on div "Stage 2 Millaroo" at bounding box center [221, 92] width 405 height 13
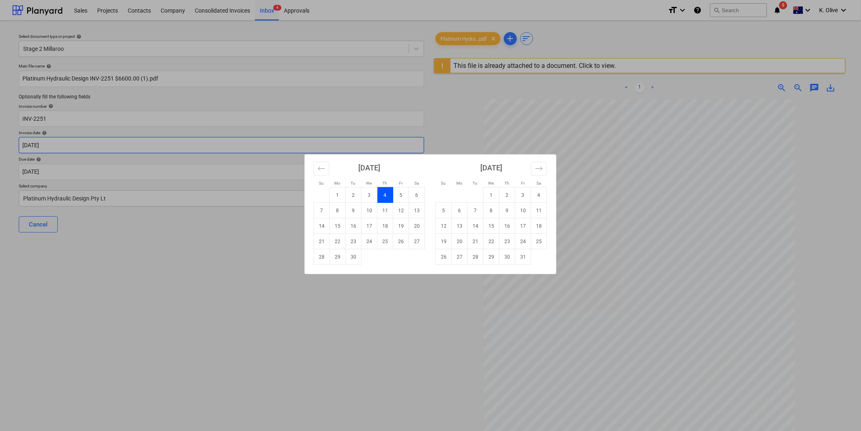
drag, startPoint x: 68, startPoint y: 141, endPoint x: 16, endPoint y: 143, distance: 51.3
click at [16, 143] on body "Sales Projects Contacts Company Consolidated Invoices Inbox 4 Approvals format_…" at bounding box center [430, 215] width 861 height 431
click at [319, 166] on icon "Move backward to switch to the previous month." at bounding box center [322, 169] width 8 height 8
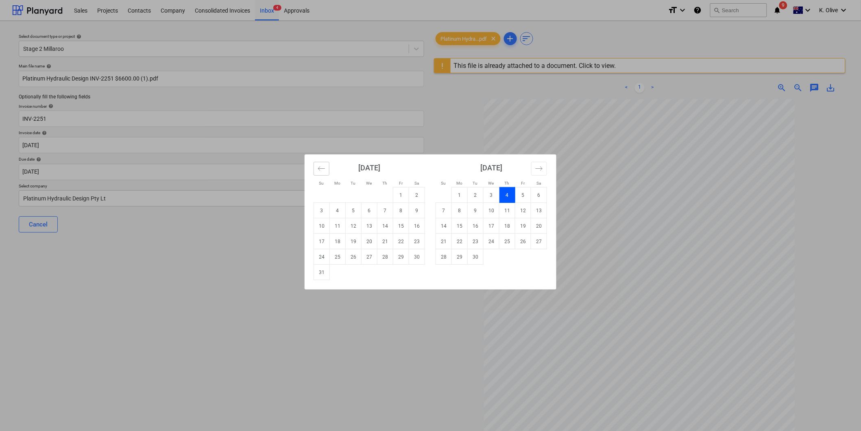
click at [319, 166] on icon "Move backward to switch to the previous month." at bounding box center [322, 169] width 8 height 8
click at [341, 243] on td "21" at bounding box center [338, 241] width 16 height 15
type input "[DATE]"
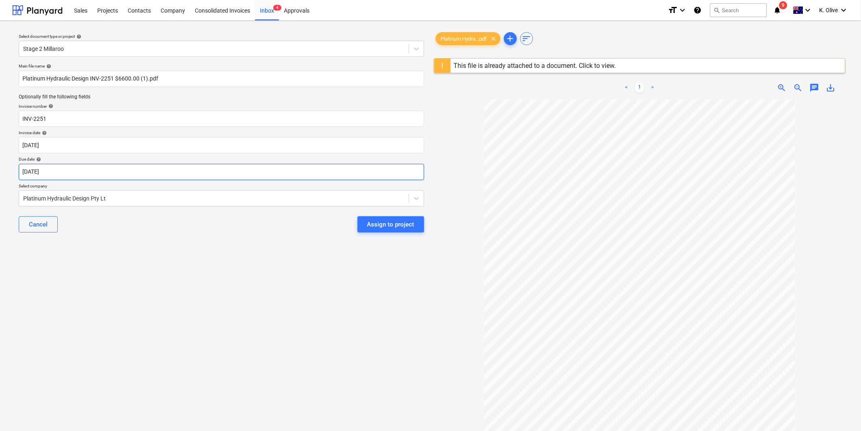
click at [72, 173] on body "Sales Projects Contacts Company Consolidated Invoices Inbox 4 Approvals format_…" at bounding box center [430, 215] width 861 height 431
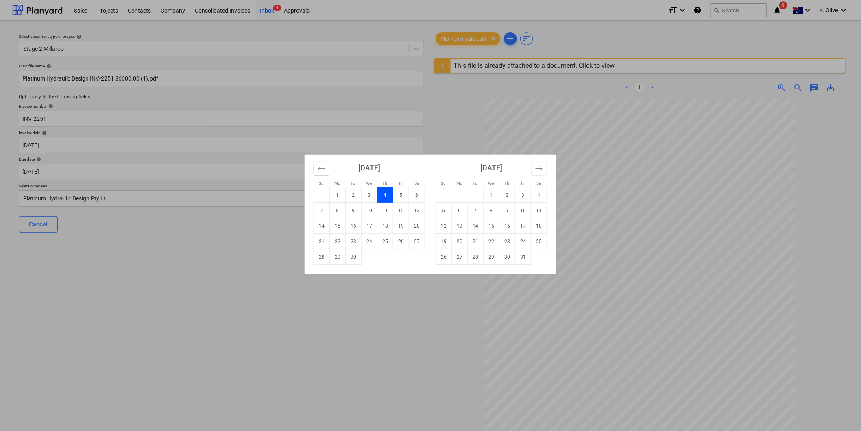
click at [324, 167] on icon "Move backward to switch to the previous month." at bounding box center [322, 169] width 8 height 8
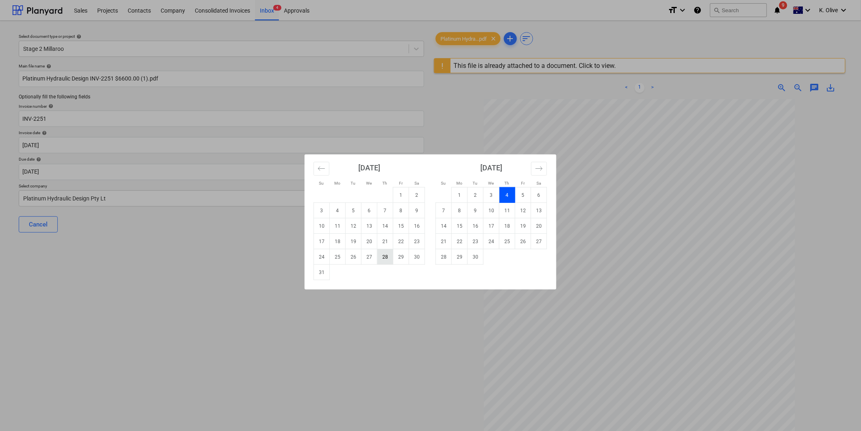
click at [388, 255] on td "28" at bounding box center [385, 256] width 16 height 15
type input "[DATE]"
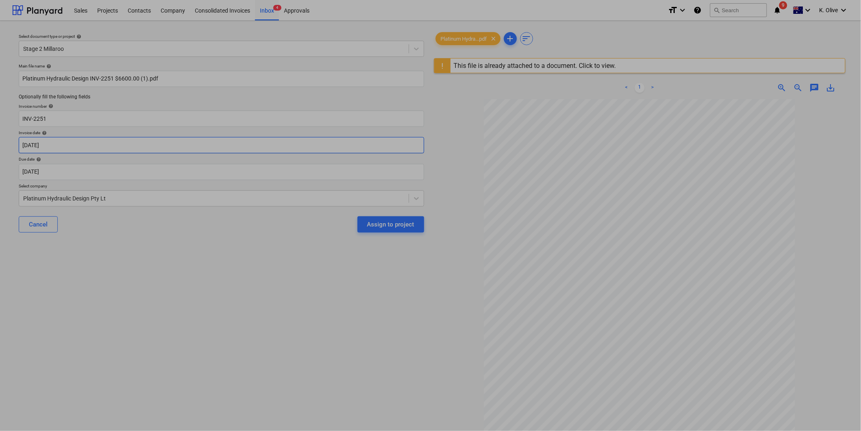
click at [70, 146] on body "Sales Projects Contacts Company Consolidated Invoices Inbox 4 Approvals format_…" at bounding box center [430, 215] width 861 height 431
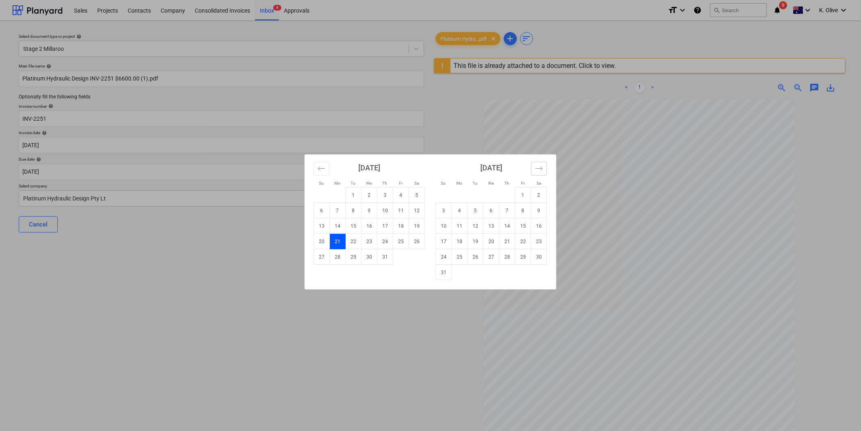
click at [541, 174] on button "Move forward to switch to the next month." at bounding box center [539, 169] width 16 height 14
click at [505, 196] on td "4" at bounding box center [507, 194] width 16 height 15
type input "[DATE]"
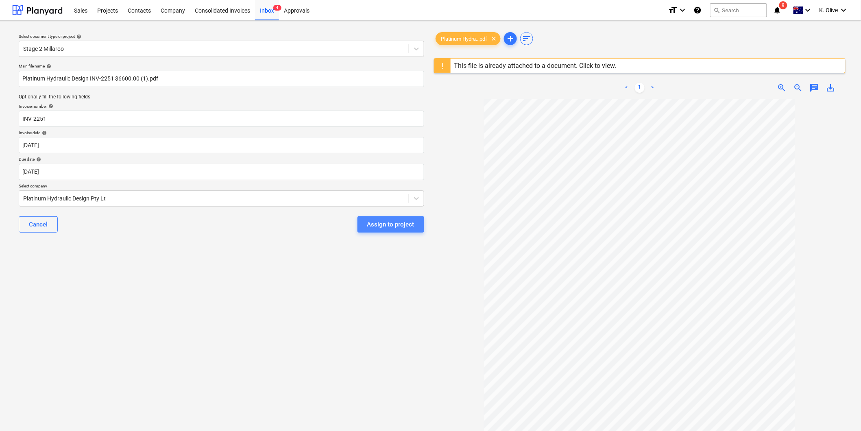
click at [402, 224] on div "Assign to project" at bounding box center [390, 224] width 47 height 11
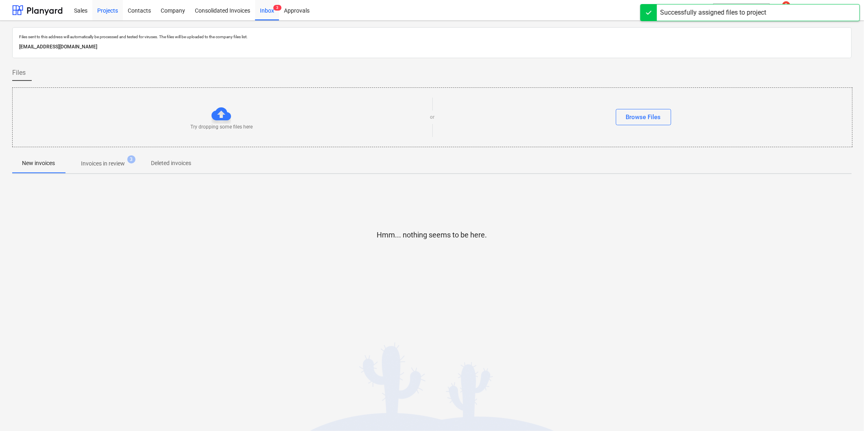
click at [101, 8] on div "Projects" at bounding box center [107, 10] width 30 height 21
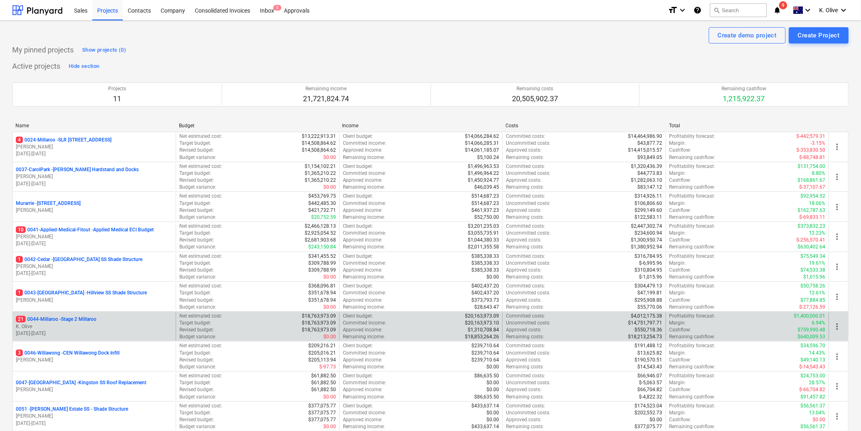
scroll to position [90, 0]
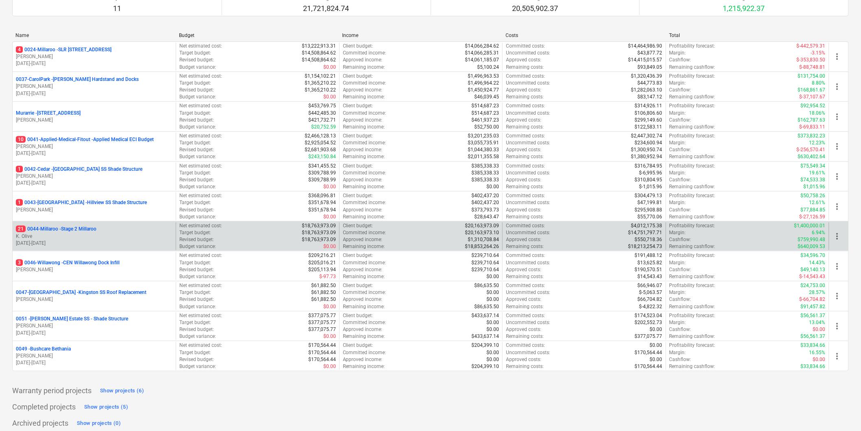
click at [65, 237] on p "K. Olive" at bounding box center [94, 236] width 157 height 7
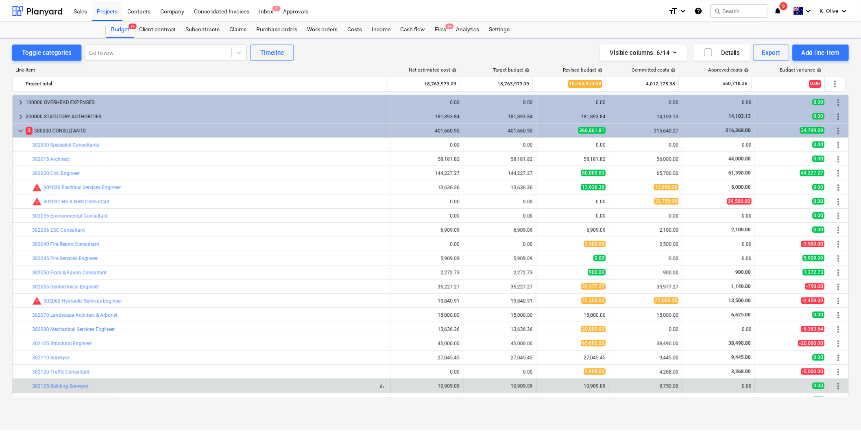
scroll to position [199, 0]
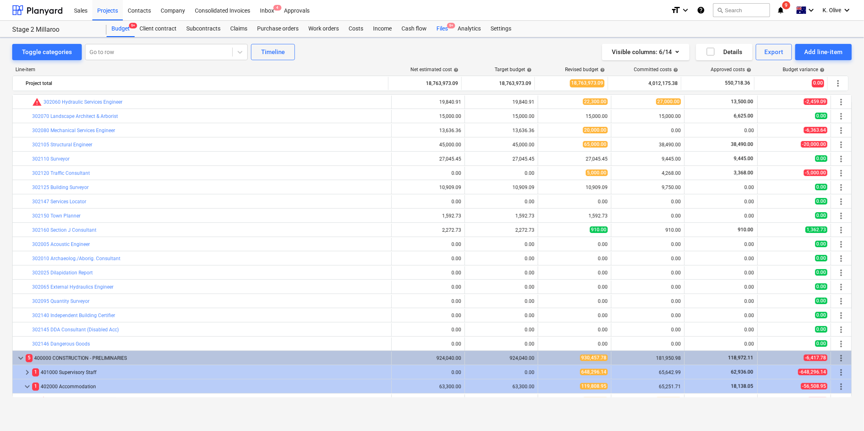
click at [438, 28] on div "Files 9+" at bounding box center [441, 29] width 21 height 16
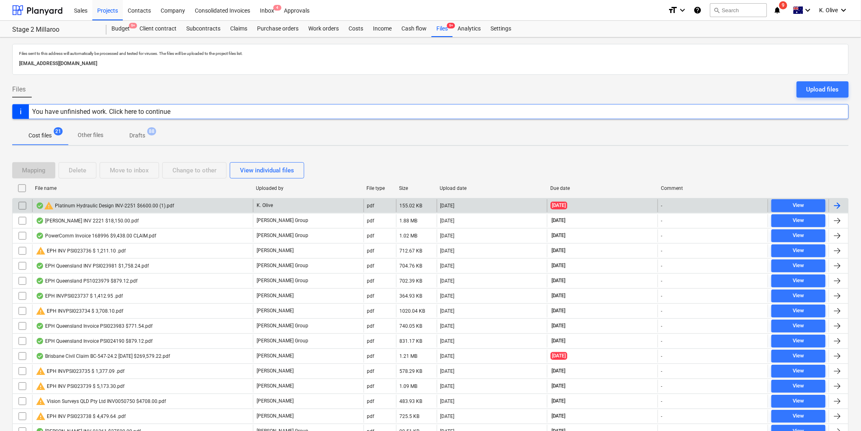
click at [574, 205] on div at bounding box center [837, 206] width 10 height 10
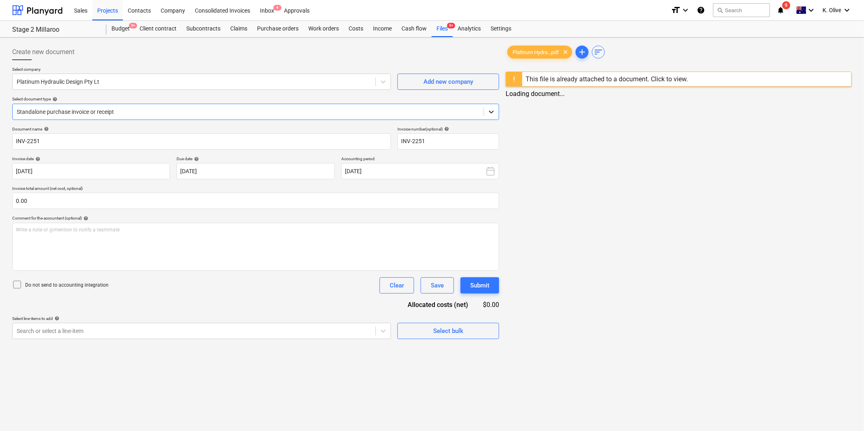
click at [490, 109] on icon at bounding box center [491, 112] width 8 height 8
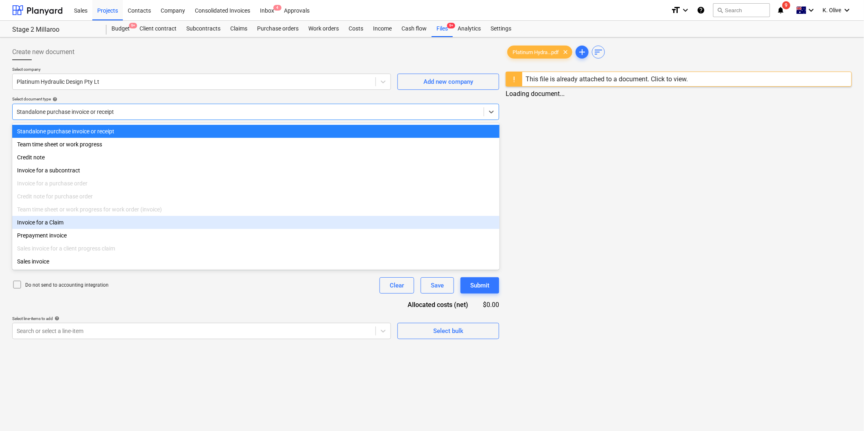
click at [42, 226] on div "Invoice for a Claim" at bounding box center [255, 222] width 487 height 13
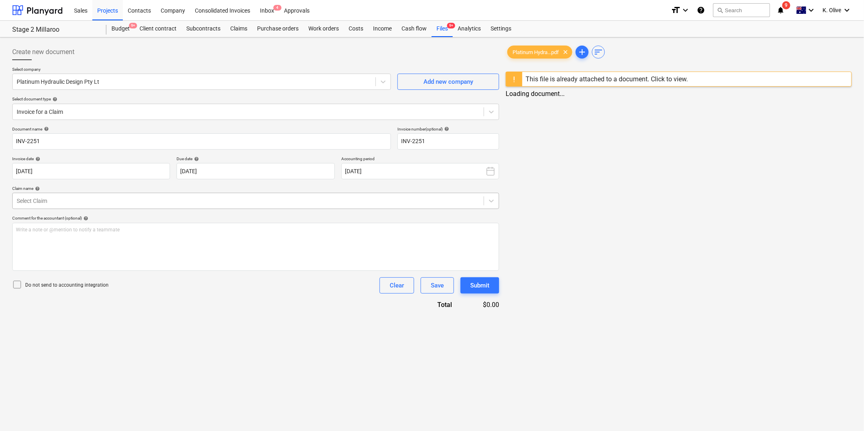
drag, startPoint x: 85, startPoint y: 189, endPoint x: 88, endPoint y: 205, distance: 17.1
click at [85, 189] on div "Claim name help" at bounding box center [255, 188] width 487 height 5
click at [88, 205] on div "Select Claim" at bounding box center [248, 200] width 471 height 11
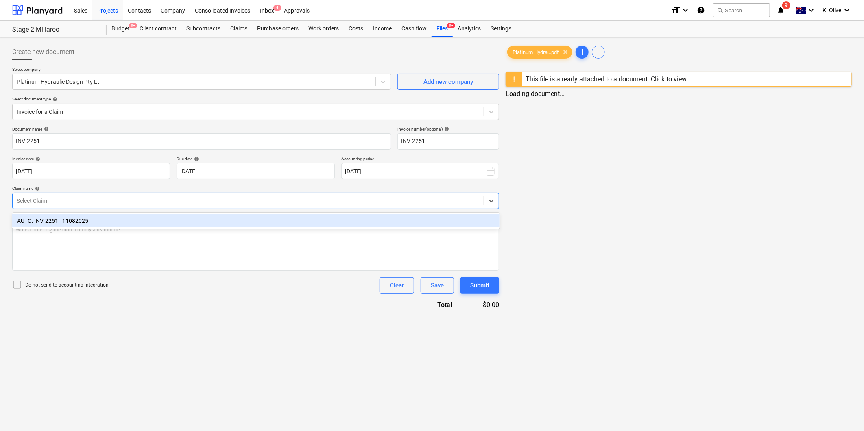
click at [81, 220] on div "AUTO: INV-2251 - 11082025" at bounding box center [255, 220] width 487 height 13
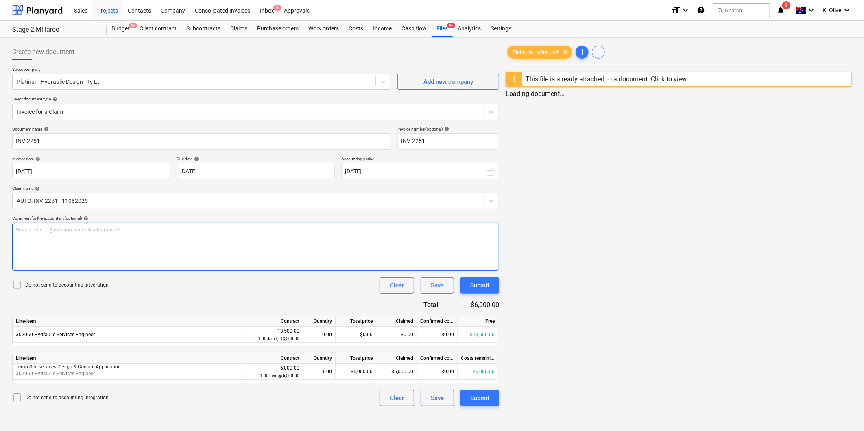
click at [146, 234] on div "Write a note or @mention to notify a teammate [PERSON_NAME]" at bounding box center [255, 247] width 487 height 48
click at [482, 289] on div "Submit" at bounding box center [479, 285] width 19 height 11
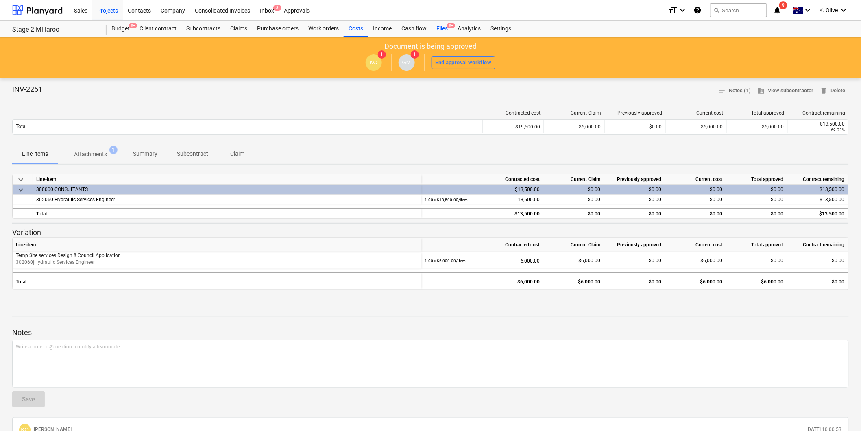
click at [442, 27] on div "Files 9+" at bounding box center [441, 29] width 21 height 16
